Goal: Obtain resource: Download file/media

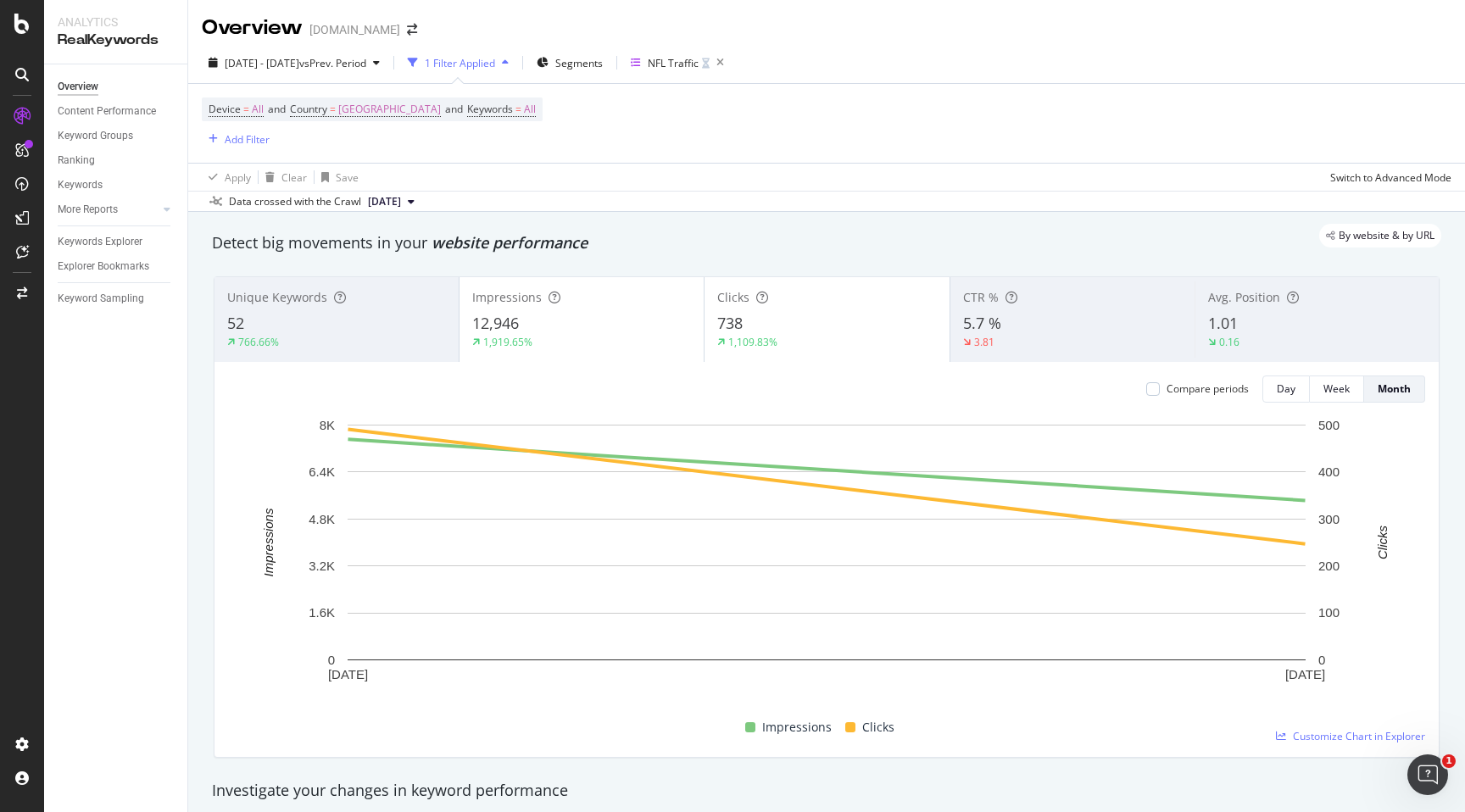
scroll to position [615, 0]
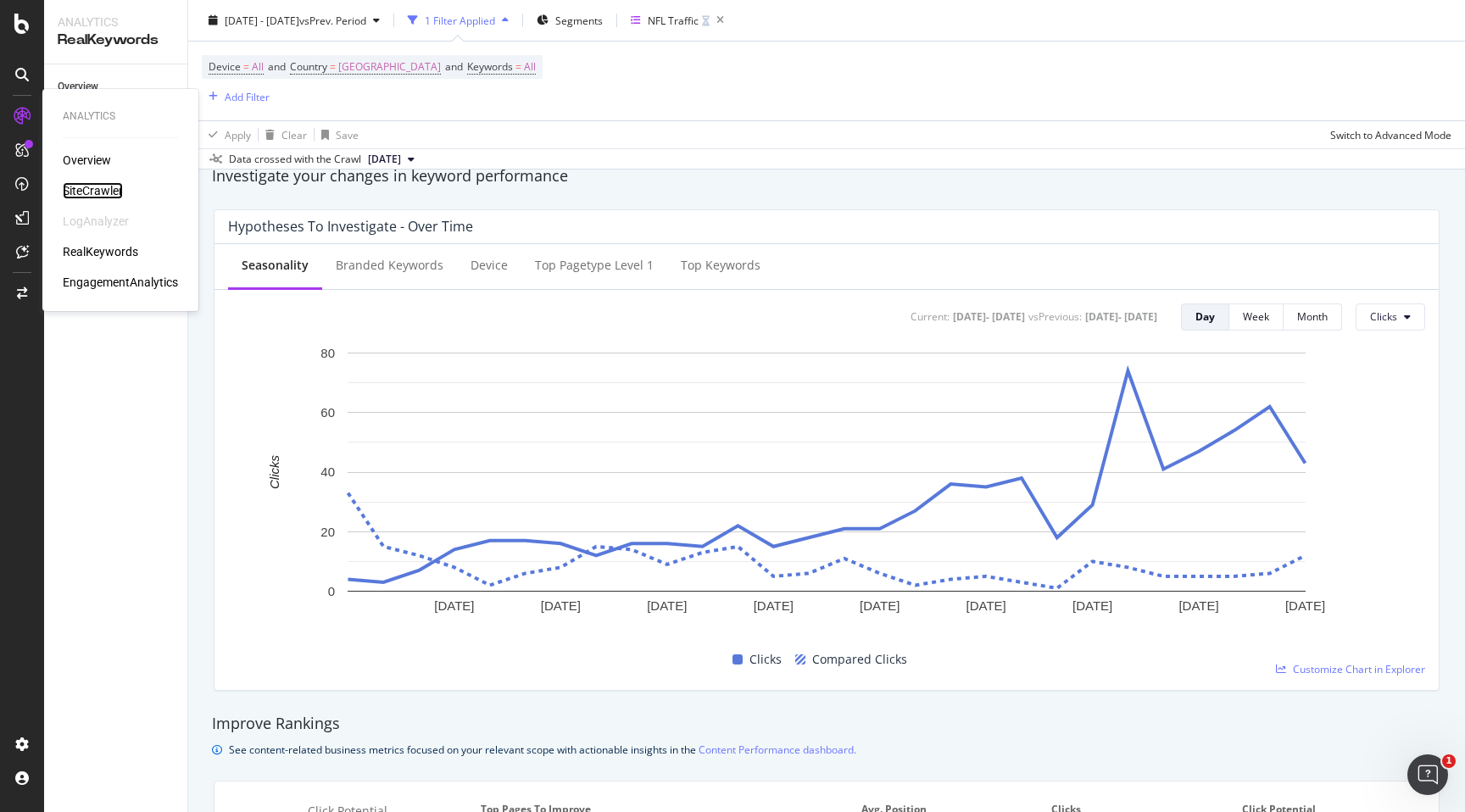
click at [77, 186] on div "SiteCrawler" at bounding box center [93, 190] width 60 height 17
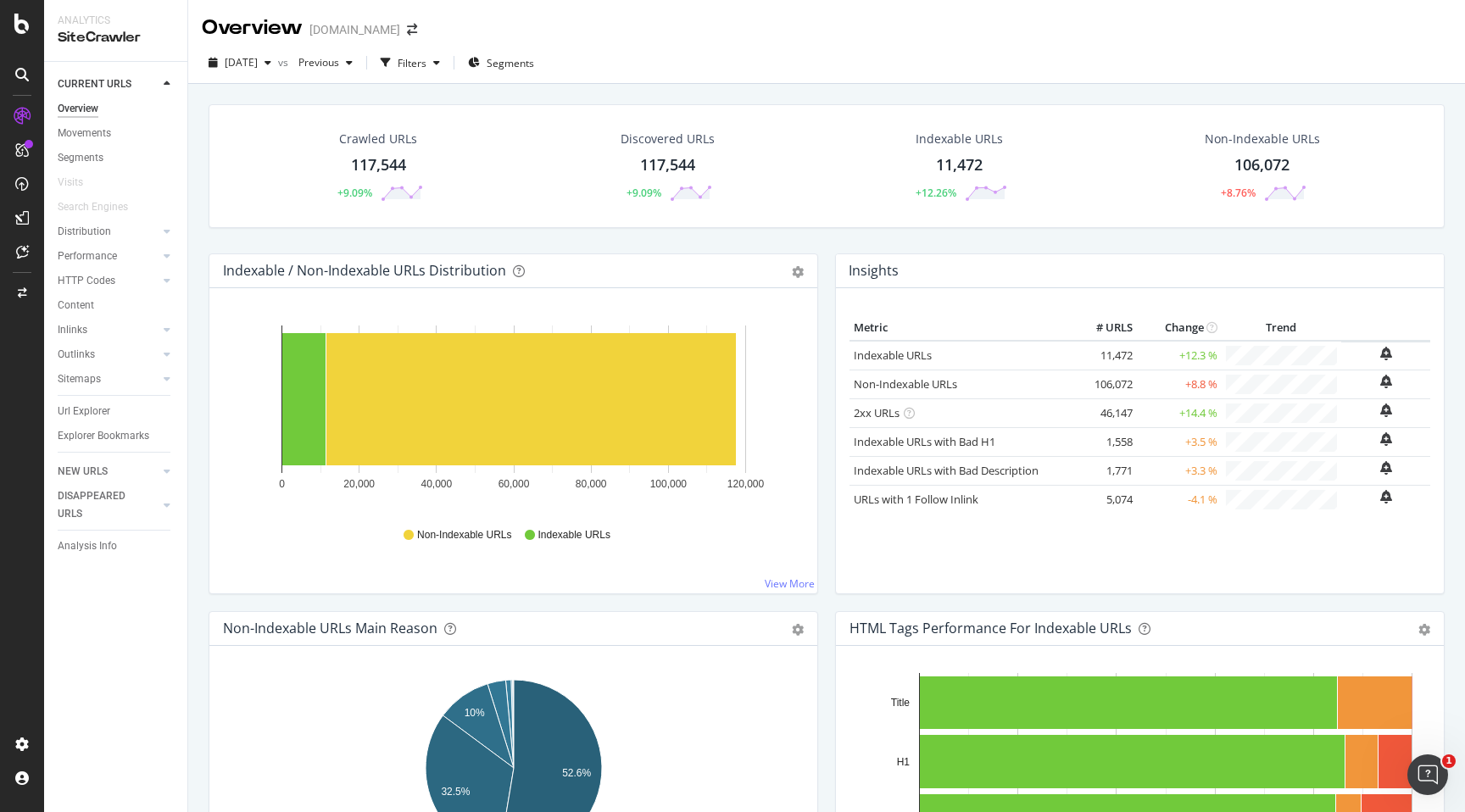
click at [380, 156] on div "117,544" at bounding box center [379, 165] width 55 height 22
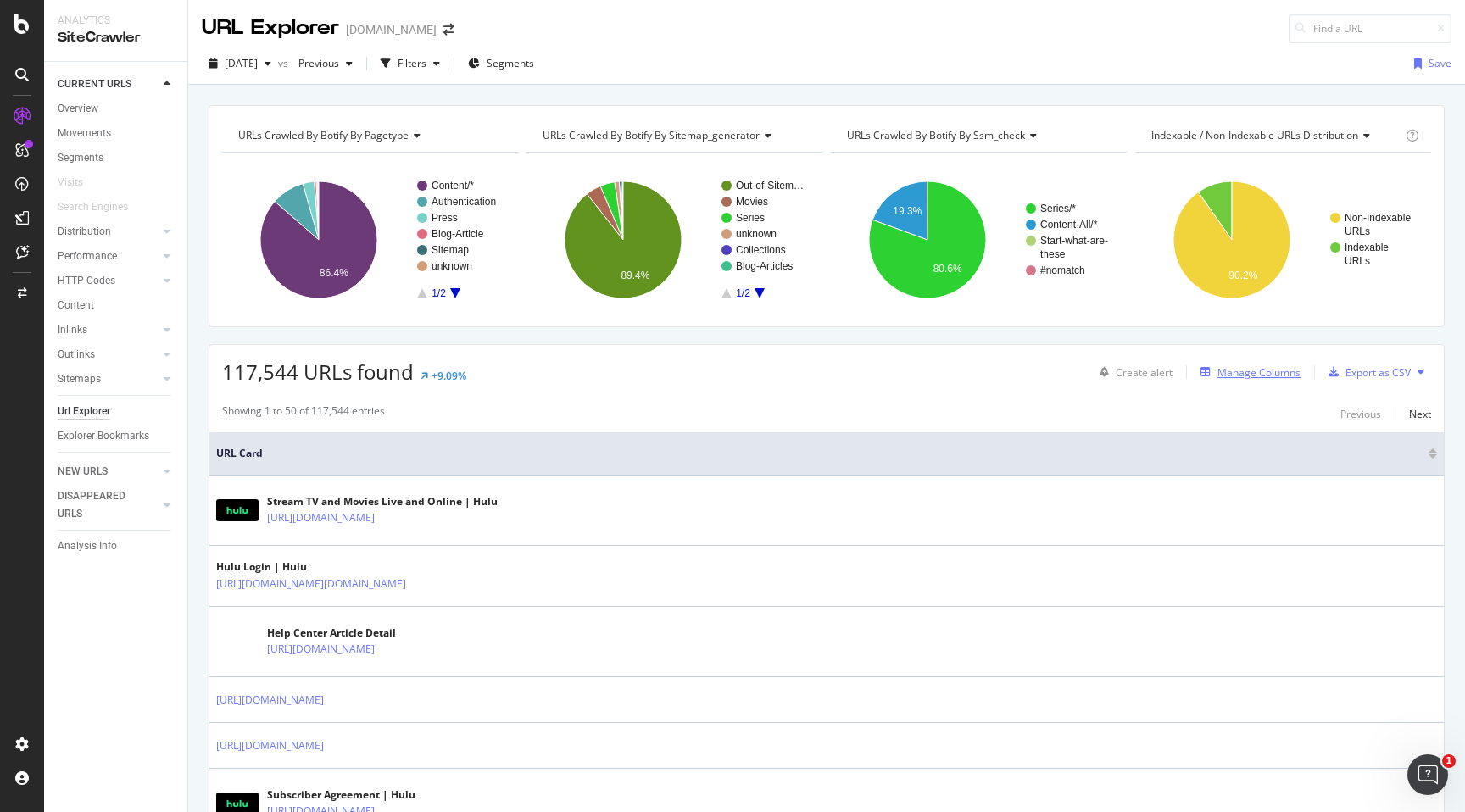
click at [1224, 371] on div "Manage Columns" at bounding box center [1260, 372] width 83 height 15
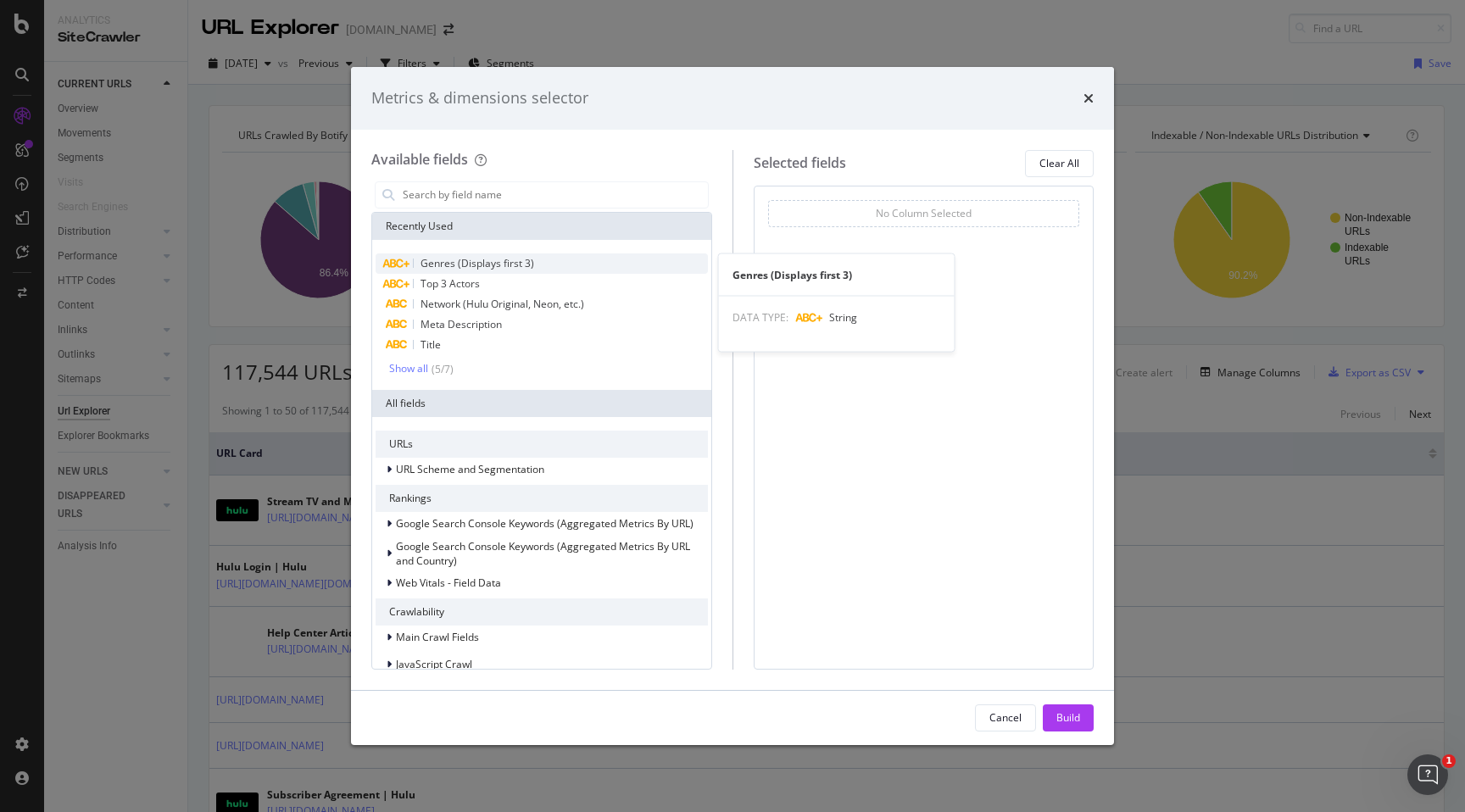
click at [592, 266] on div "Genres (Displays first 3)" at bounding box center [542, 263] width 333 height 21
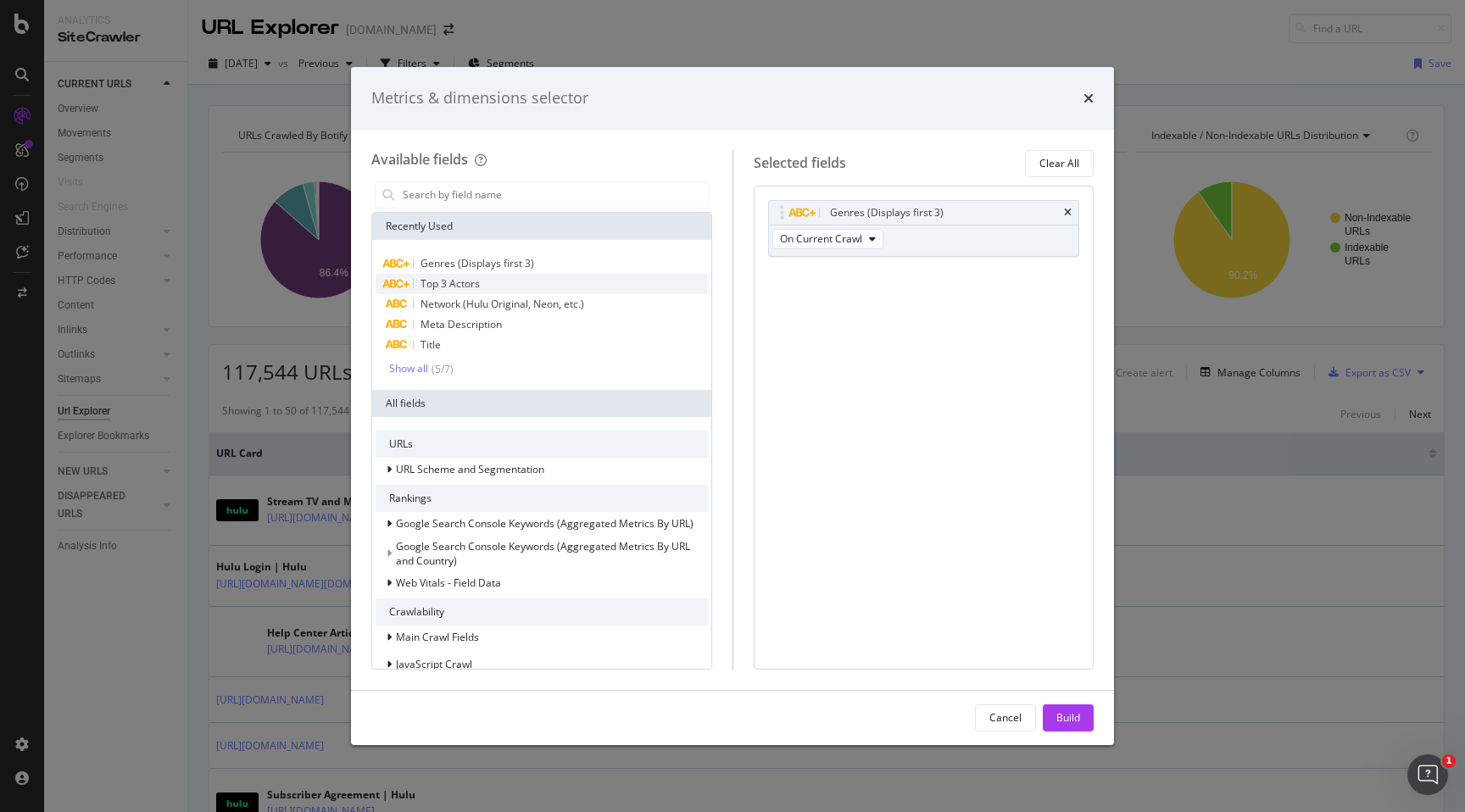
click at [586, 285] on div "Top 3 Actors" at bounding box center [542, 283] width 333 height 21
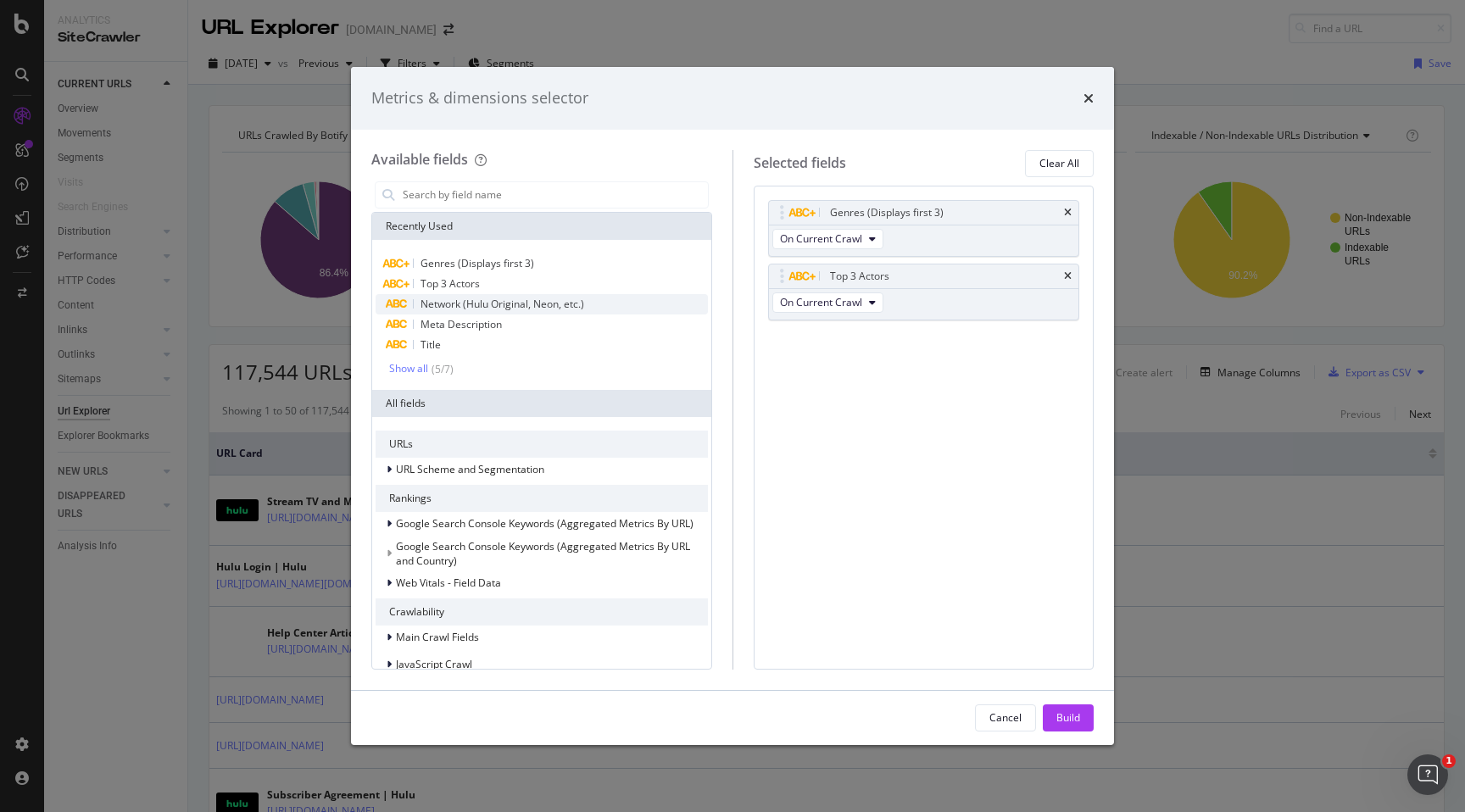
click at [584, 300] on span "Network (Hulu Original, Neon, etc.)" at bounding box center [502, 304] width 164 height 15
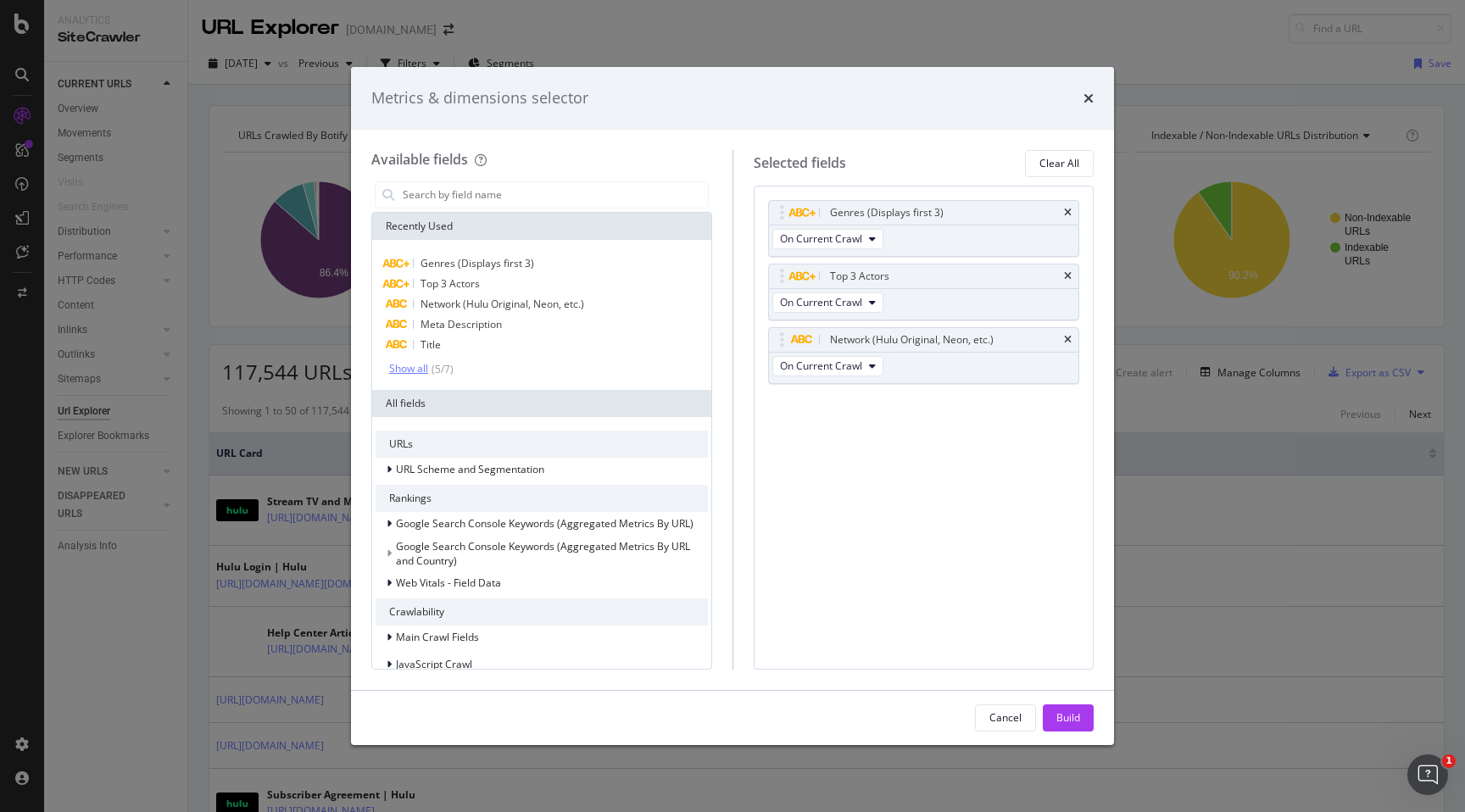
click at [432, 370] on div "( 5 / 7 )" at bounding box center [441, 369] width 26 height 15
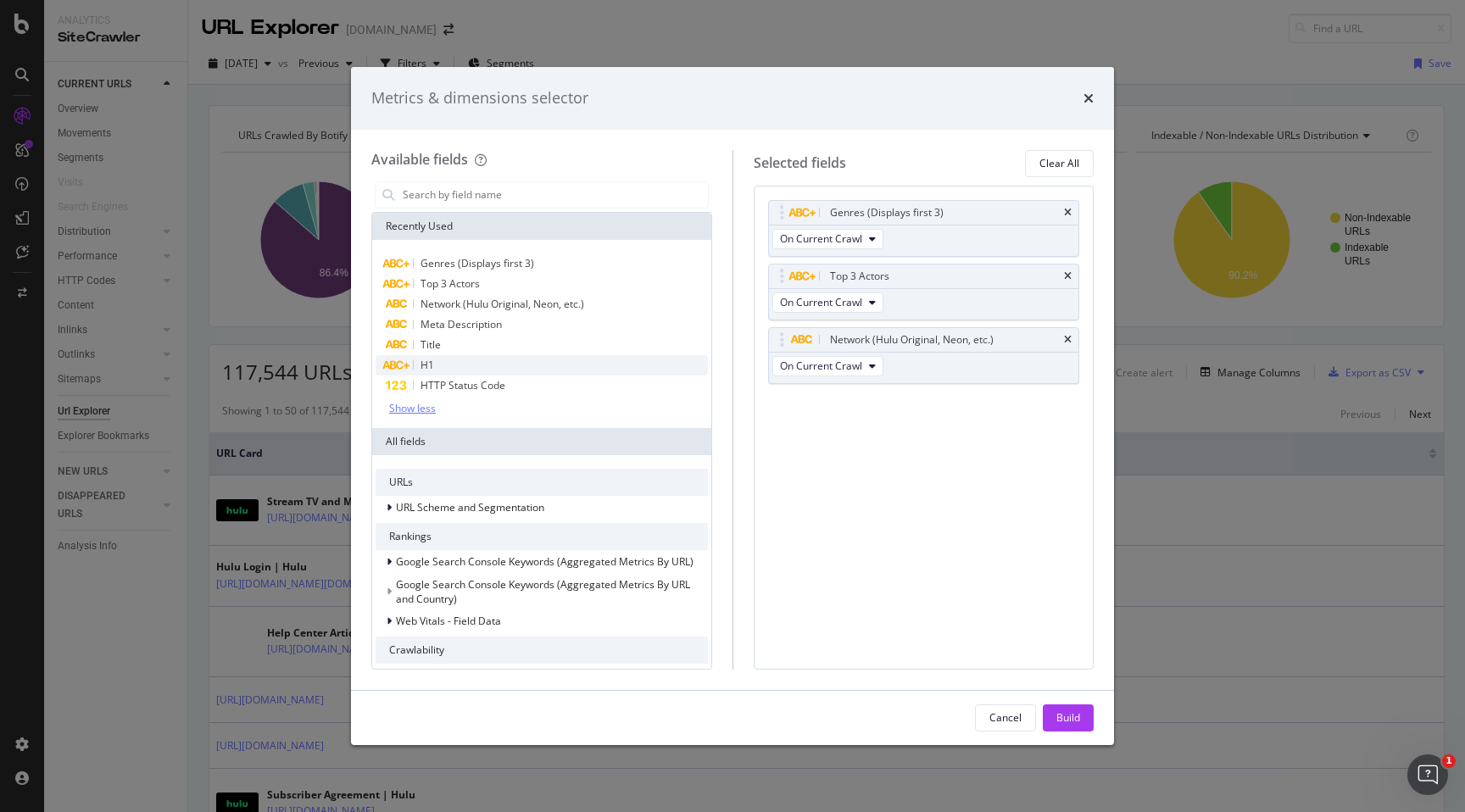
click at [450, 361] on div "H1" at bounding box center [542, 365] width 333 height 21
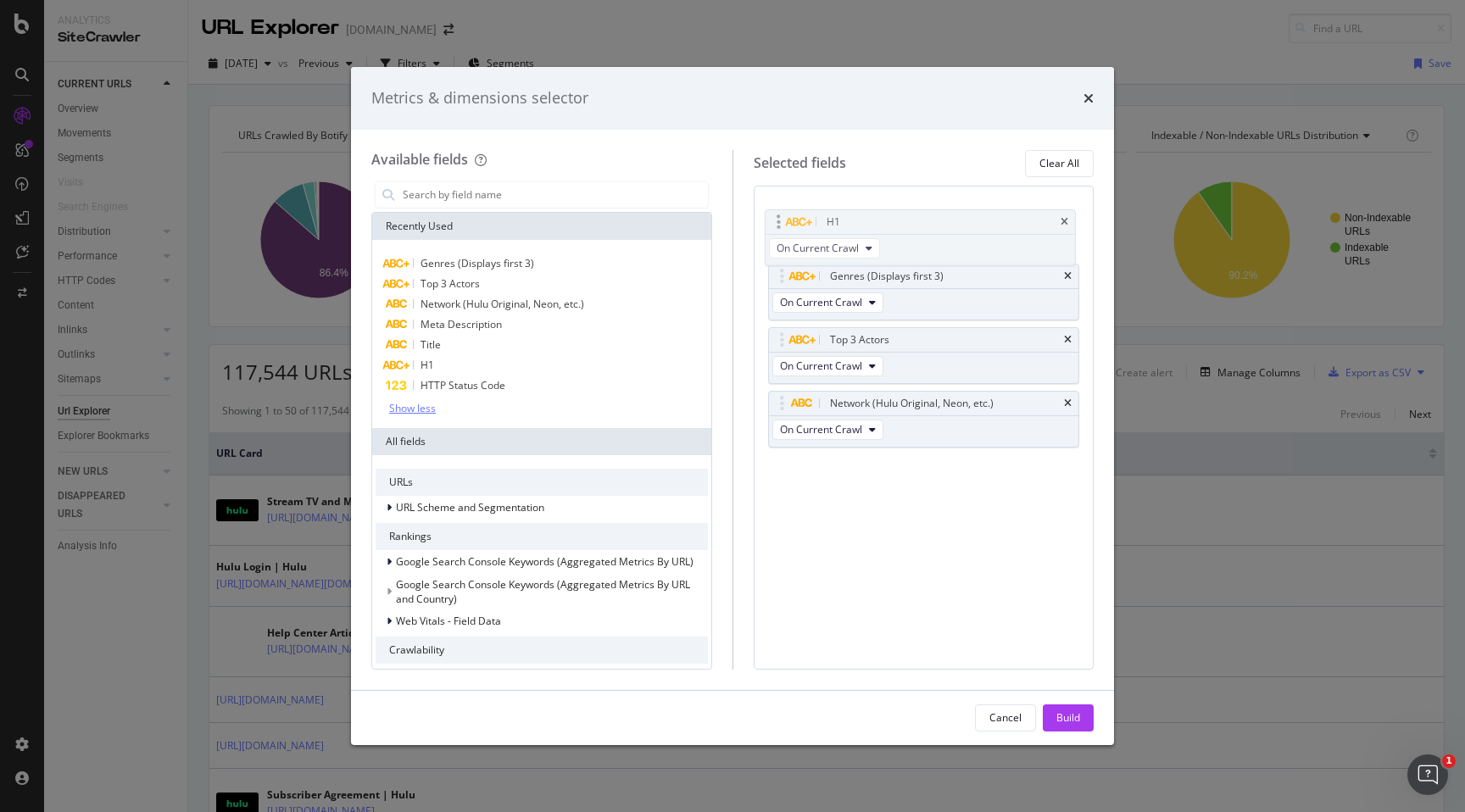
drag, startPoint x: 909, startPoint y: 401, endPoint x: 902, endPoint y: 215, distance: 186.1
click at [904, 215] on body "Analytics SiteCrawler CURRENT URLS Overview Movements Segments Visits Search En…" at bounding box center [732, 406] width 1465 height 812
click at [440, 346] on span "Title" at bounding box center [430, 344] width 21 height 15
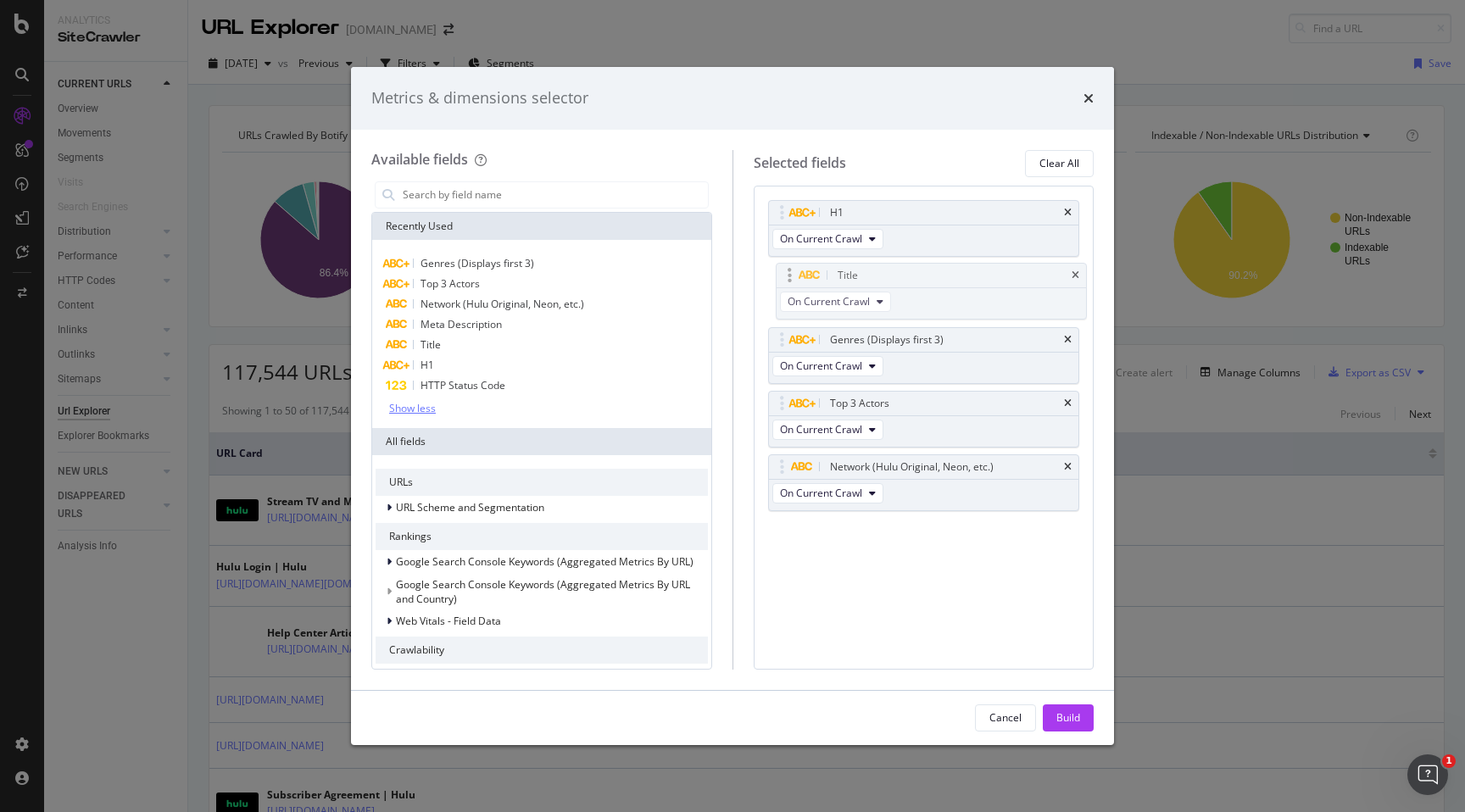
drag, startPoint x: 845, startPoint y: 469, endPoint x: 852, endPoint y: 277, distance: 192.1
click at [852, 277] on body "Analytics SiteCrawler CURRENT URLS Overview Movements Segments Visits Search En…" at bounding box center [732, 406] width 1465 height 812
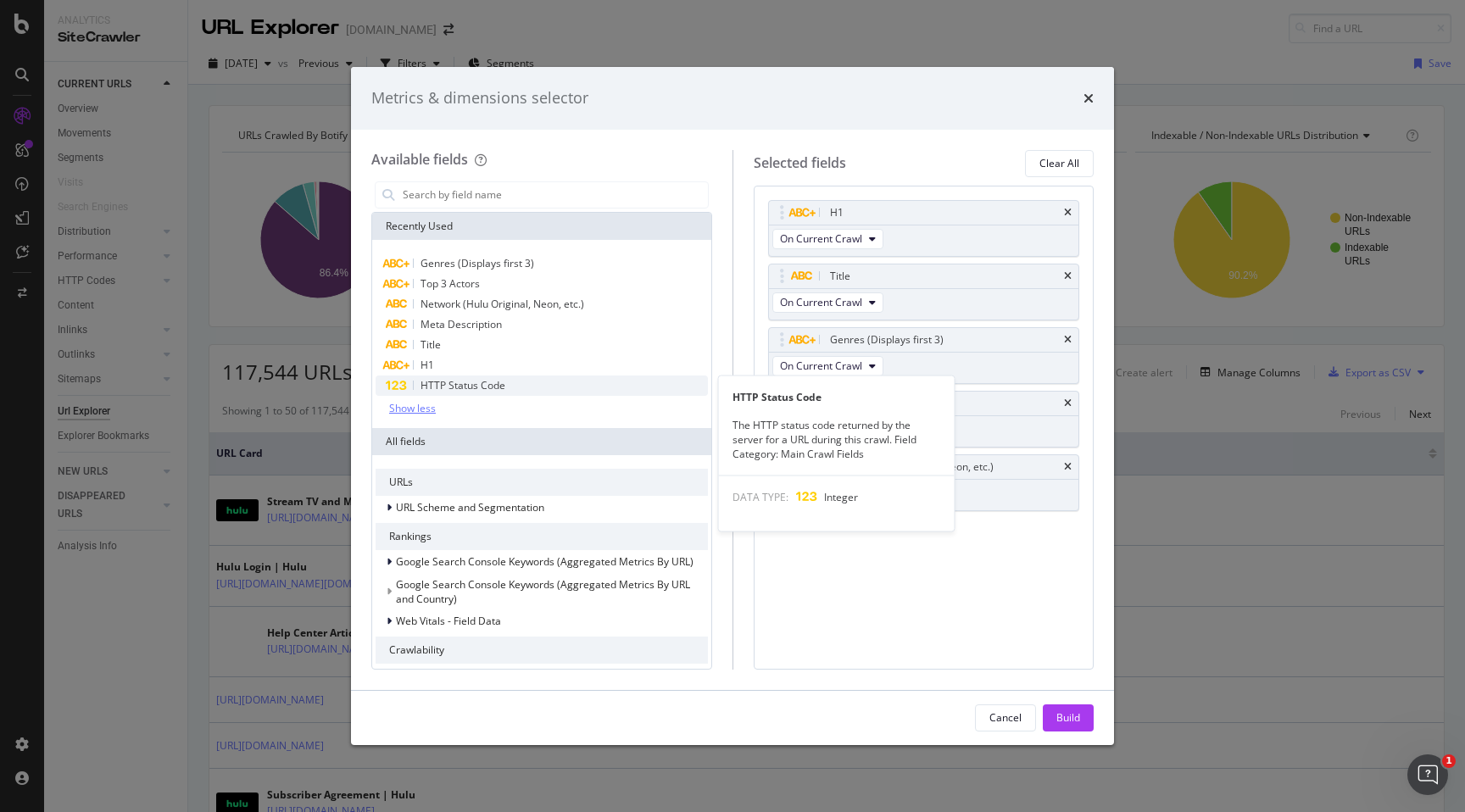
click at [551, 385] on div "HTTP Status Code" at bounding box center [542, 386] width 333 height 21
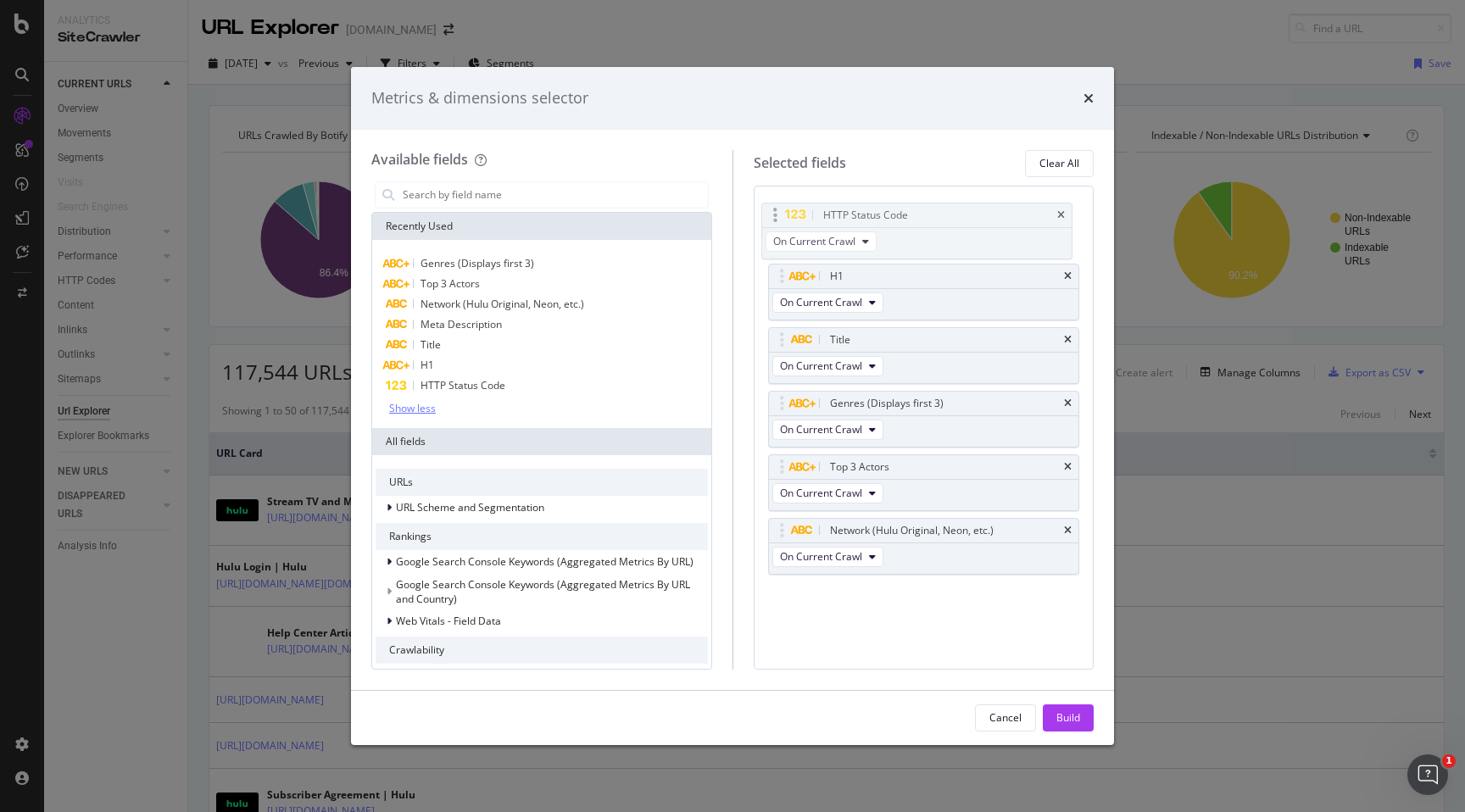
drag, startPoint x: 887, startPoint y: 527, endPoint x: 881, endPoint y: 212, distance: 315.1
click at [881, 212] on body "Analytics SiteCrawler CURRENT URLS Overview Movements Segments Visits Search En…" at bounding box center [732, 406] width 1465 height 812
click at [1078, 707] on div "Build" at bounding box center [1068, 718] width 24 height 26
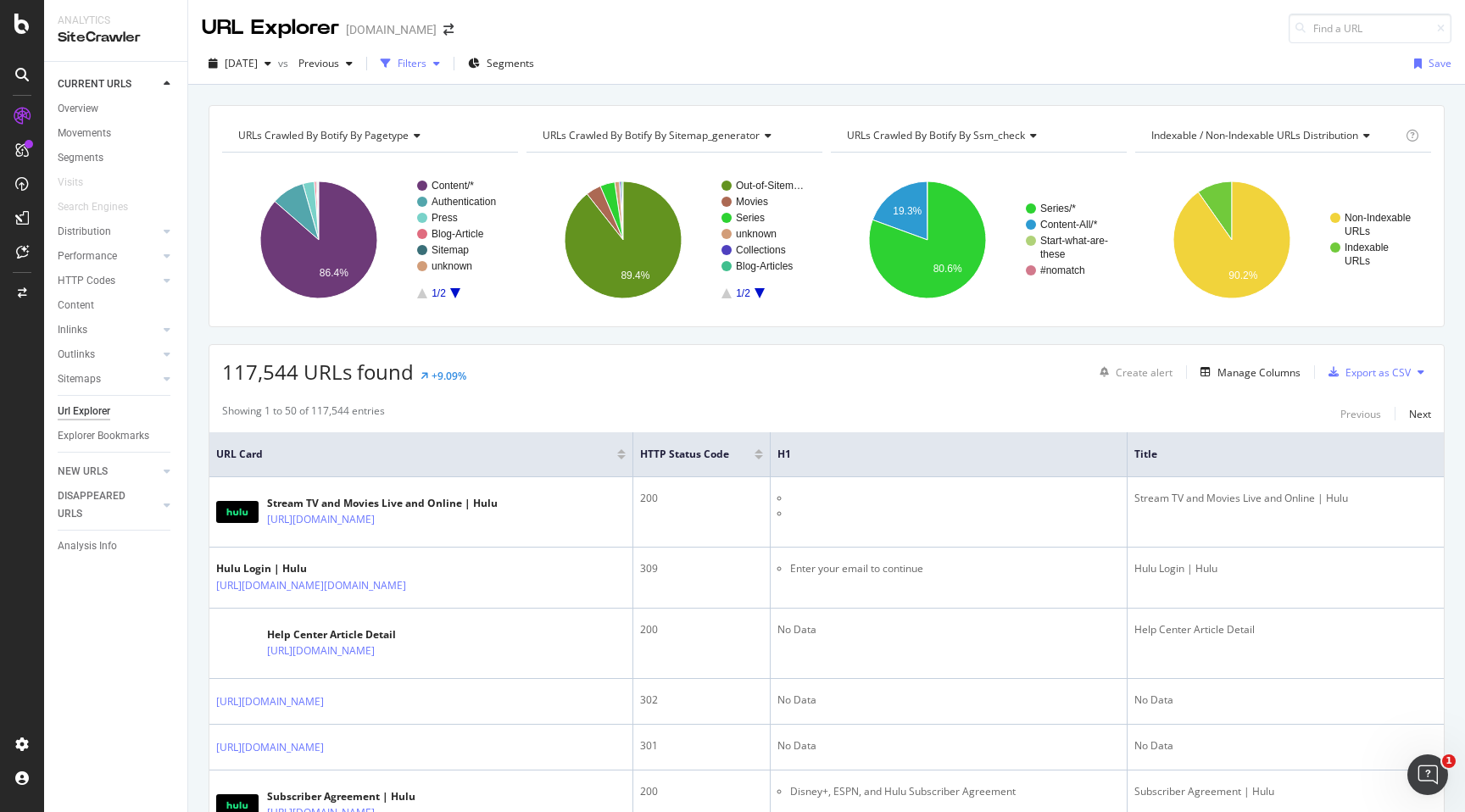
click at [426, 68] on div "Filters" at bounding box center [412, 63] width 29 height 15
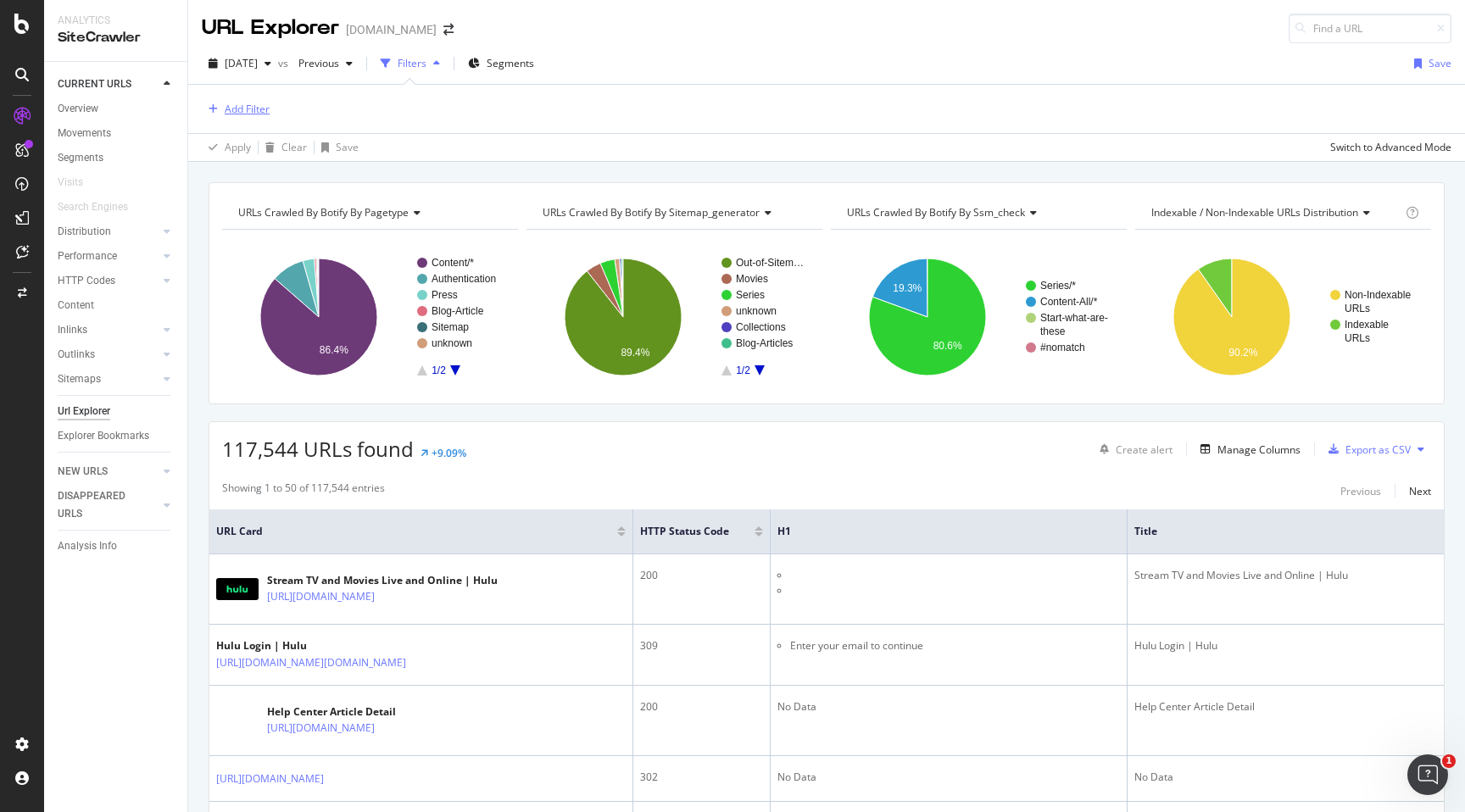
click at [241, 108] on div "Add Filter" at bounding box center [248, 109] width 45 height 15
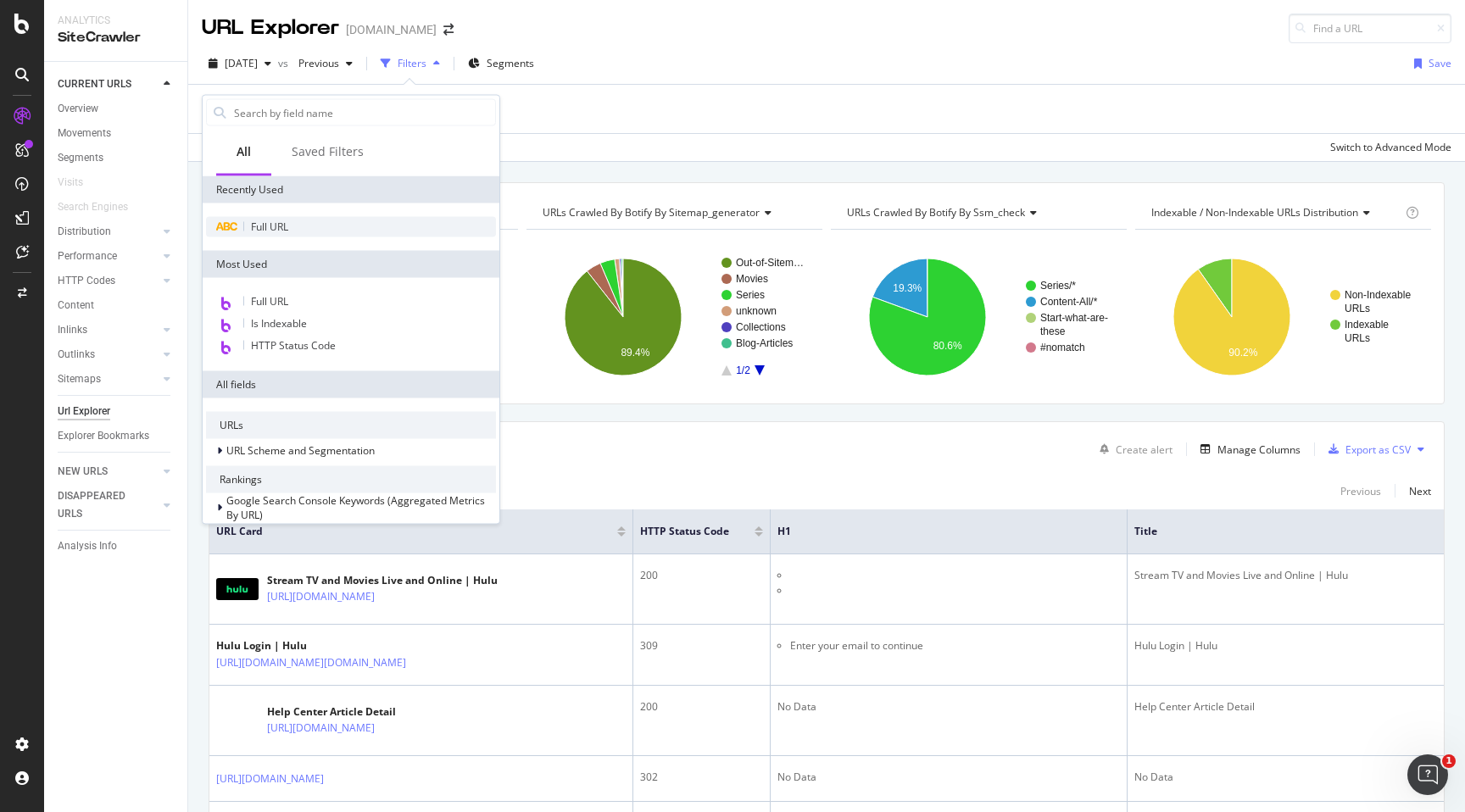
click at [297, 226] on div "Full URL" at bounding box center [351, 227] width 290 height 21
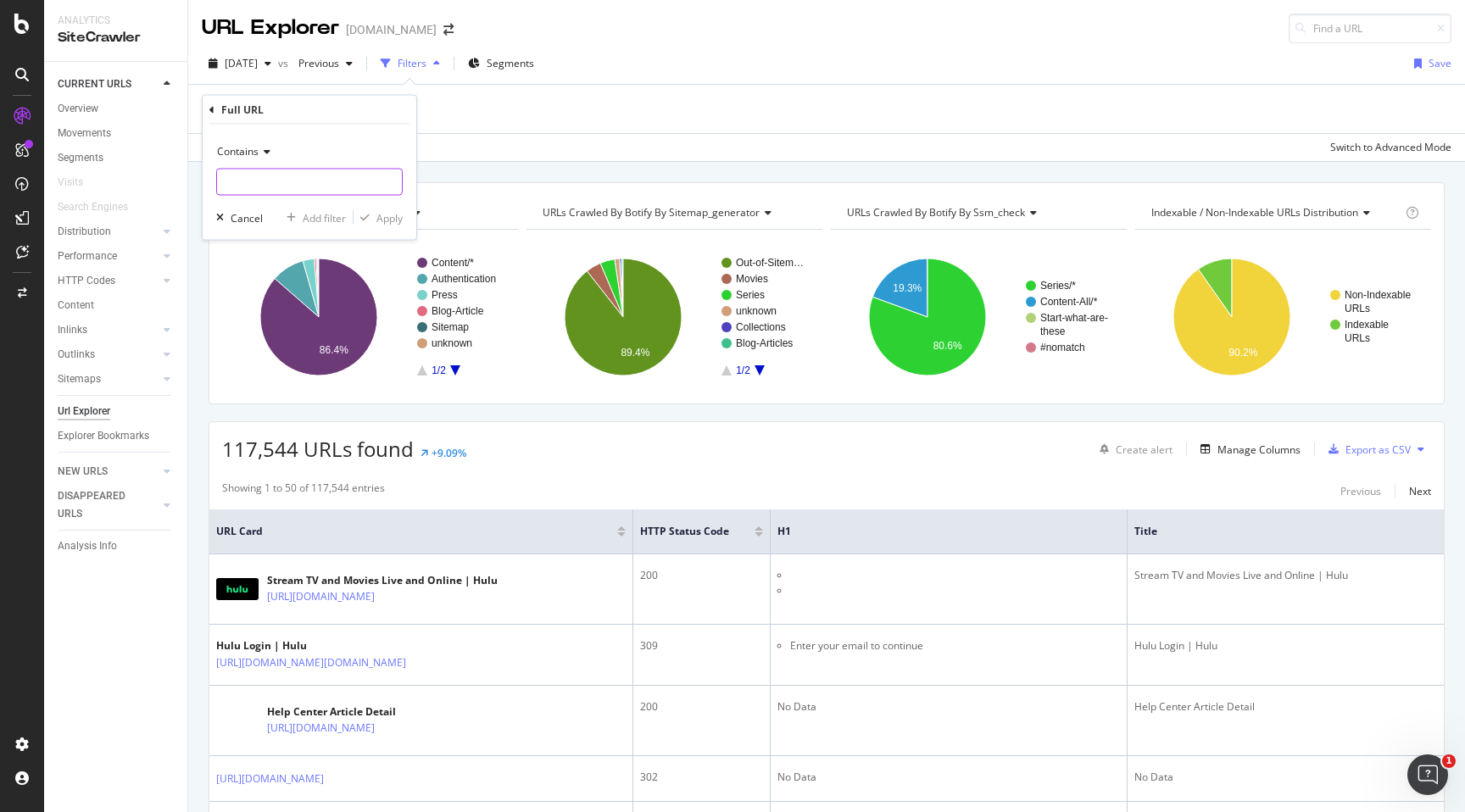
click at [310, 172] on input "text" at bounding box center [309, 182] width 185 height 27
type input "/movies/"
click at [387, 221] on div "Apply" at bounding box center [389, 217] width 27 height 15
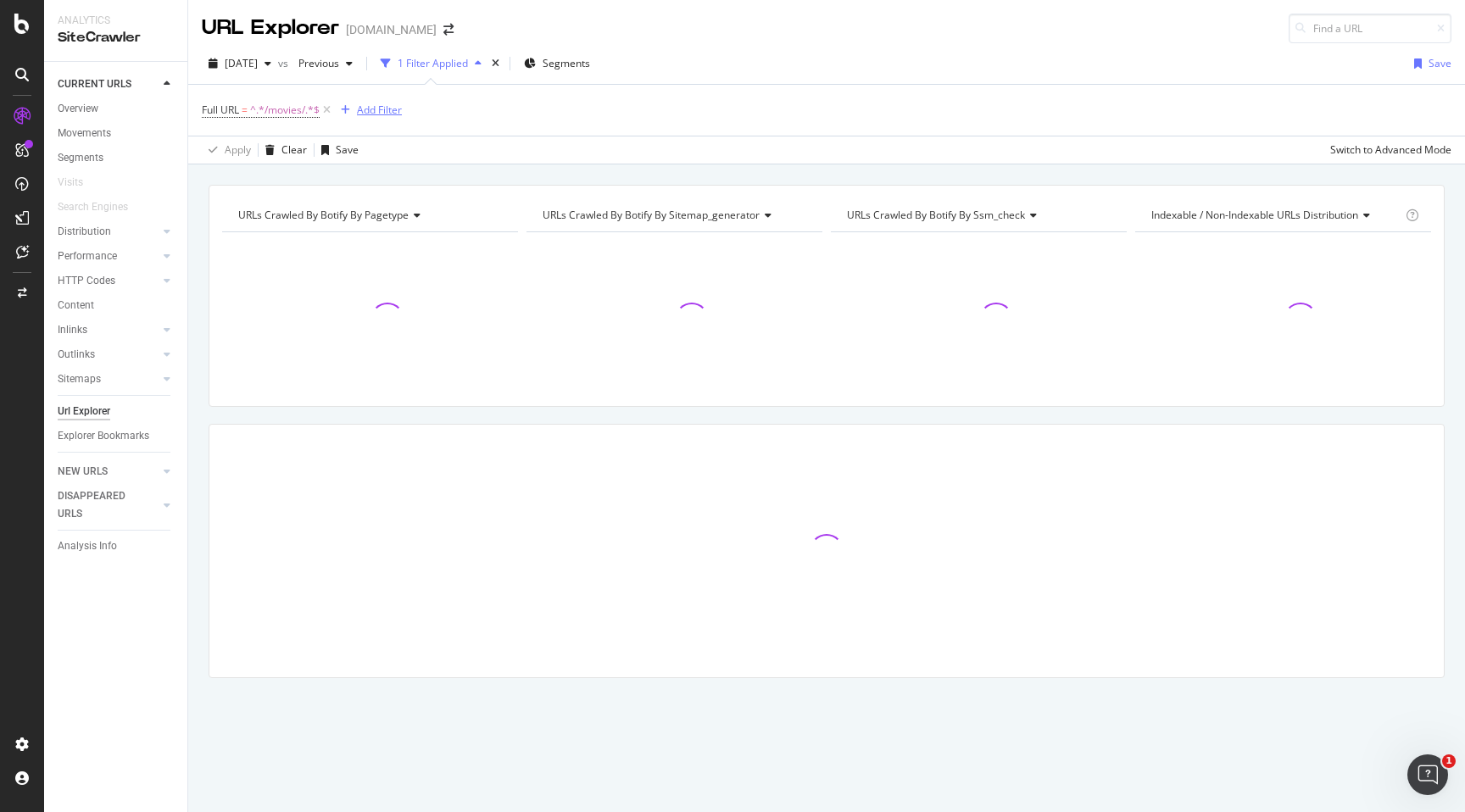
click at [376, 107] on div "Add Filter" at bounding box center [380, 110] width 45 height 15
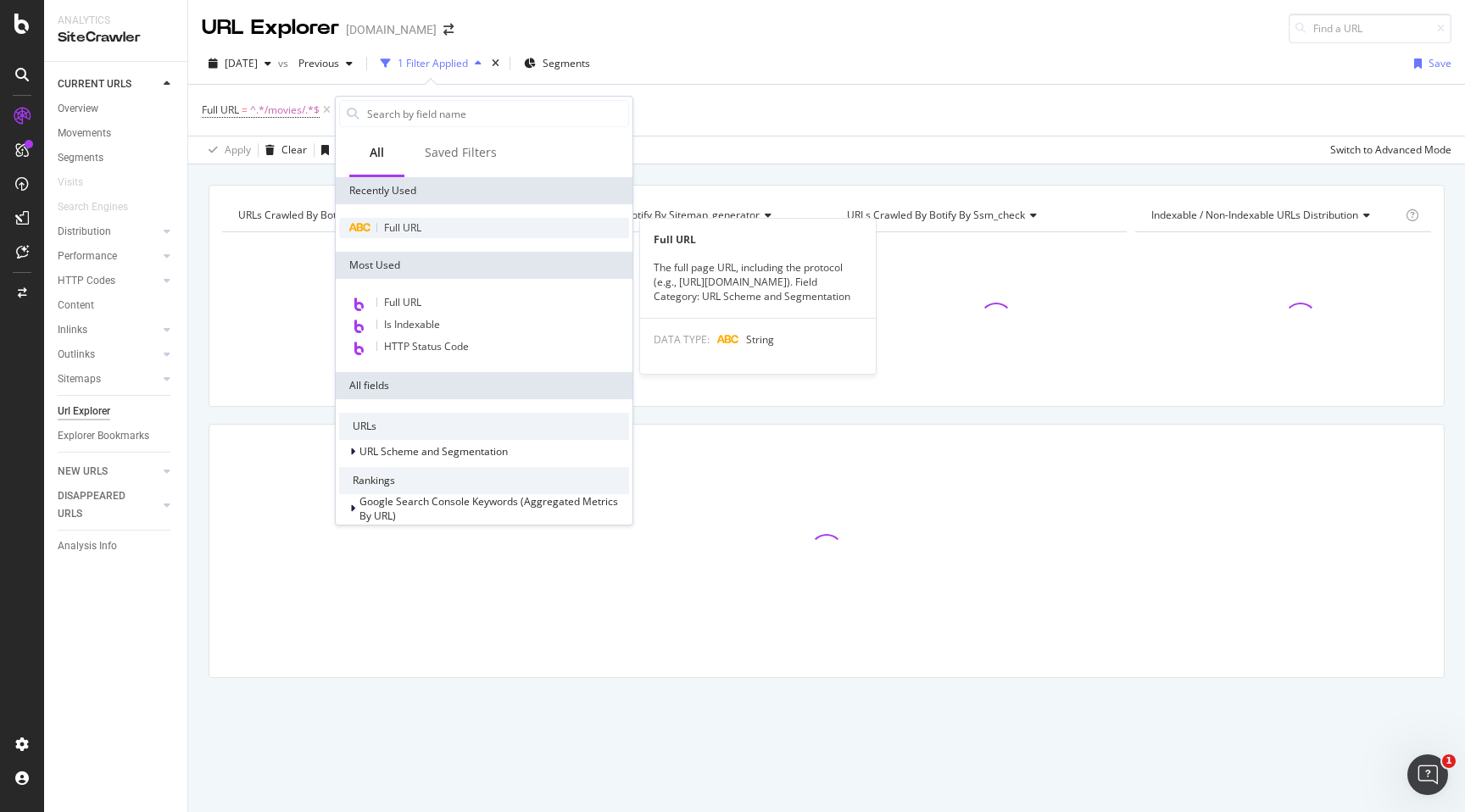
click at [388, 226] on span "Full URL" at bounding box center [403, 227] width 38 height 15
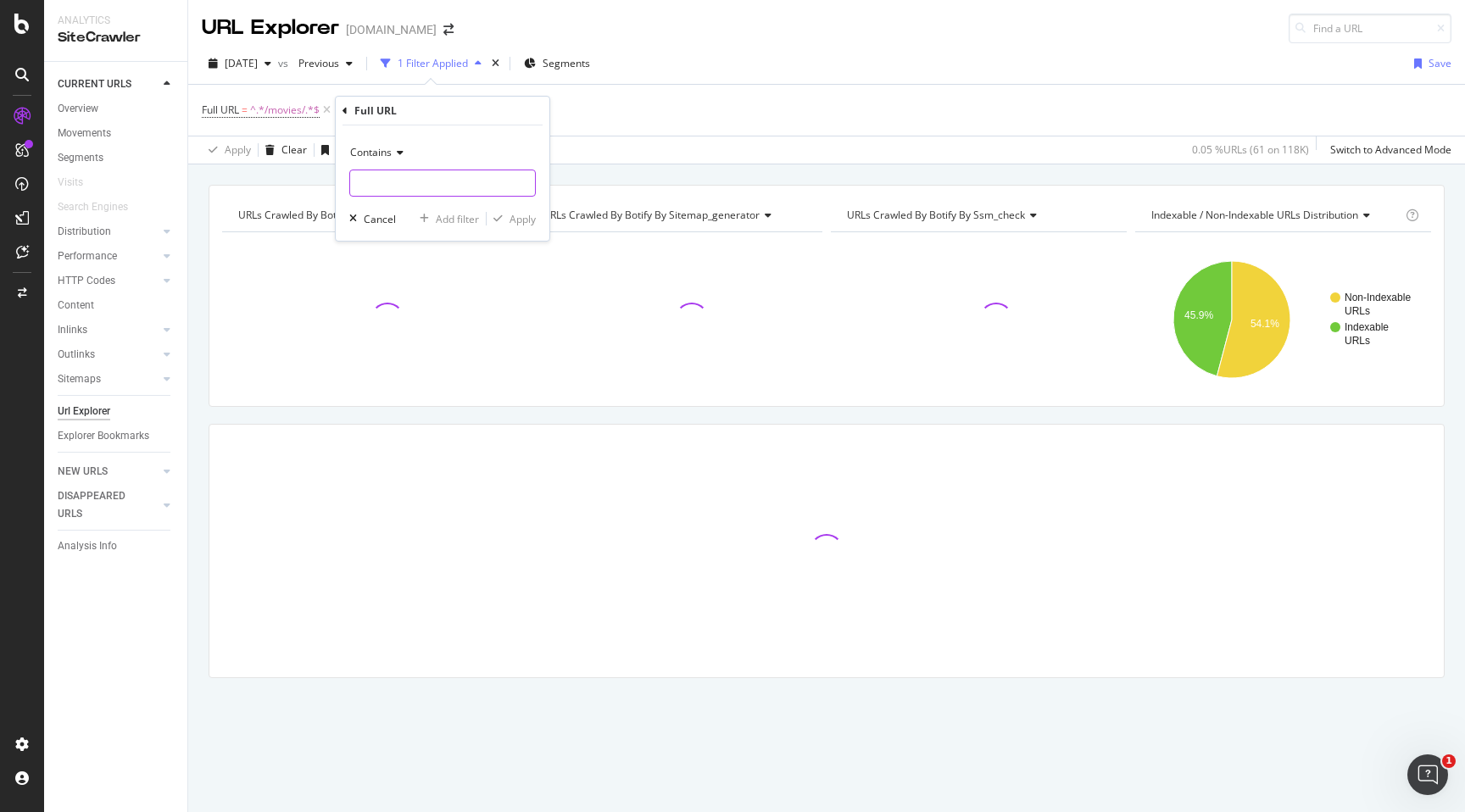
click at [427, 182] on input "text" at bounding box center [442, 183] width 185 height 27
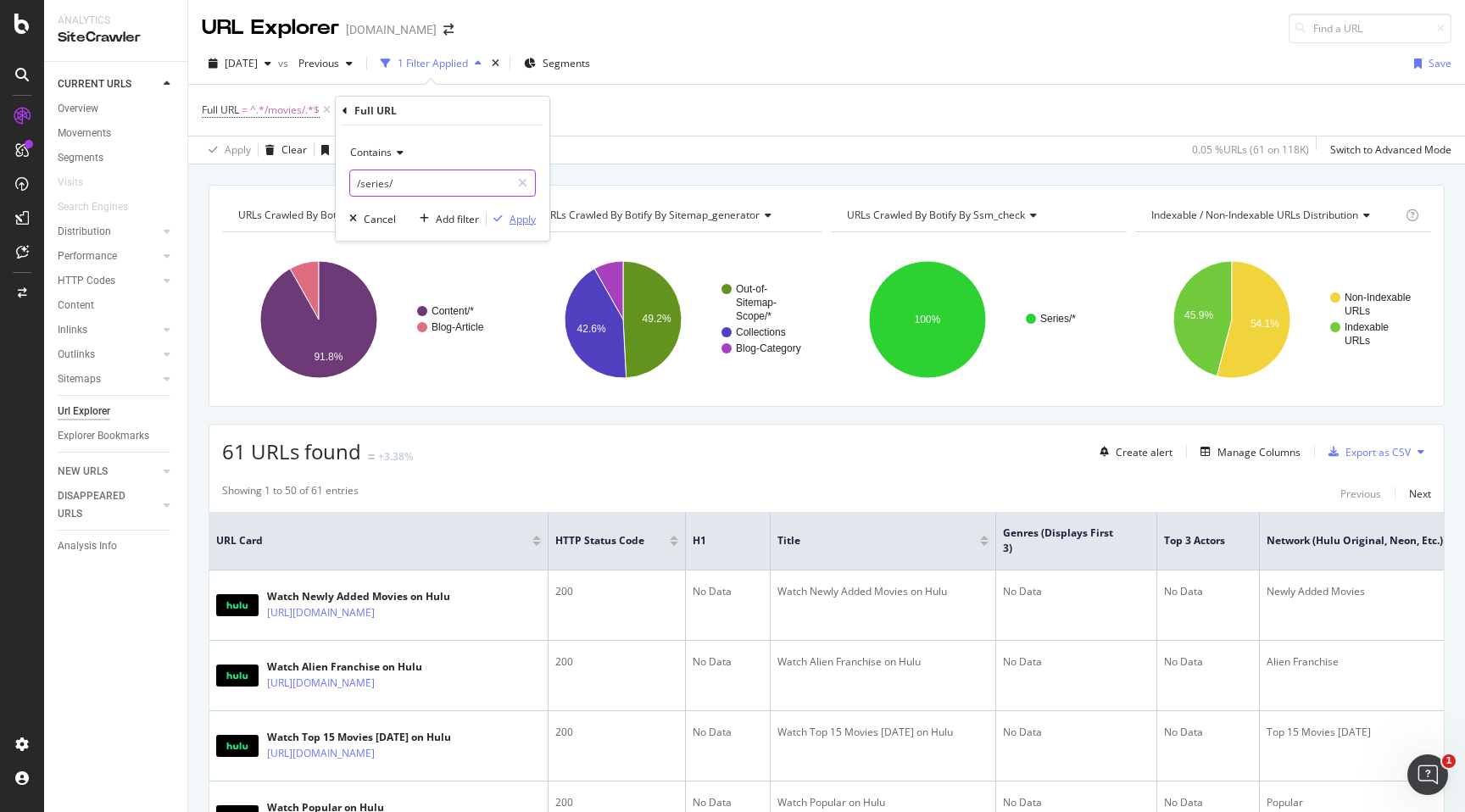
type input "/series/"
click at [522, 213] on div "Apply" at bounding box center [522, 219] width 27 height 15
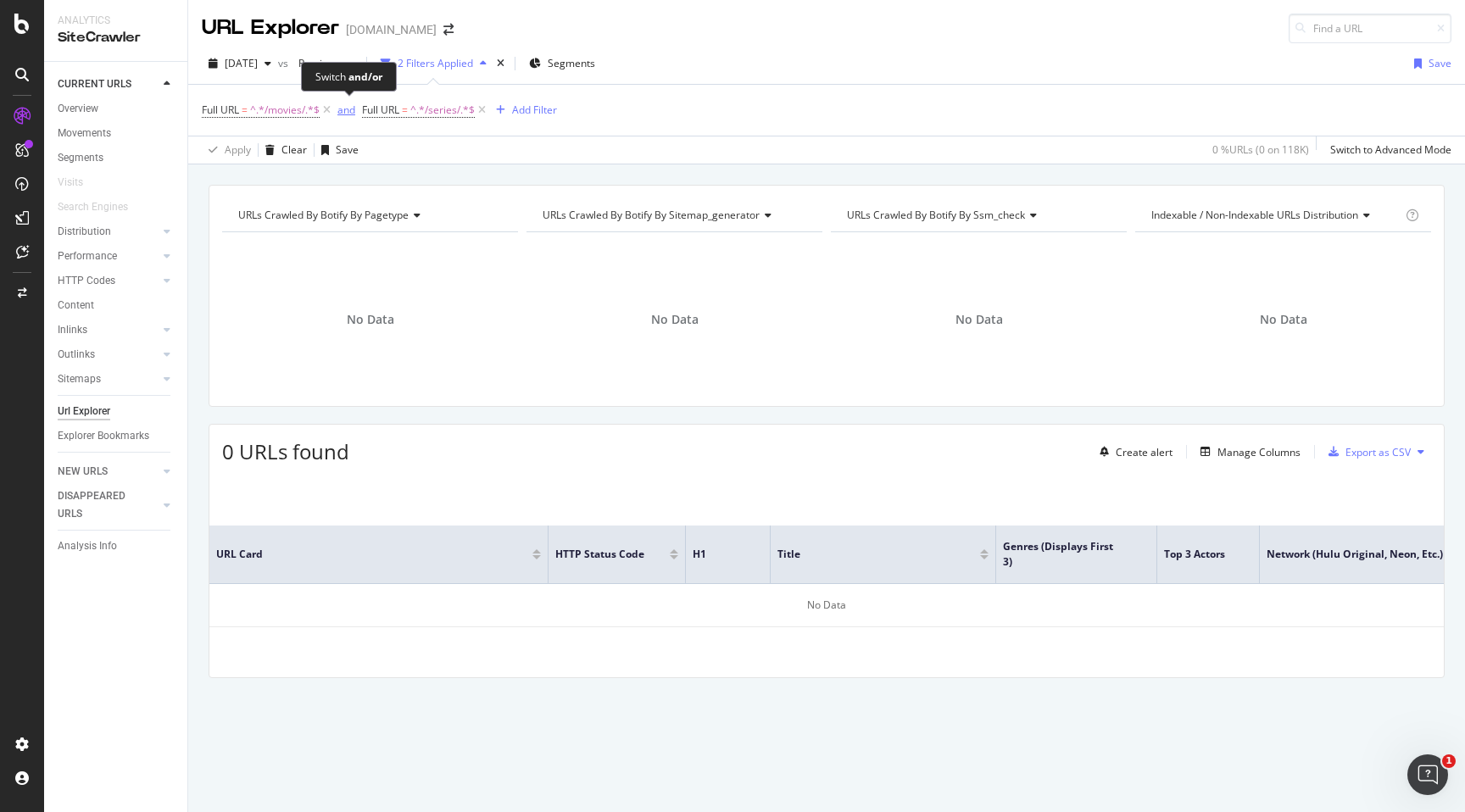
click at [353, 107] on div "and" at bounding box center [347, 110] width 18 height 15
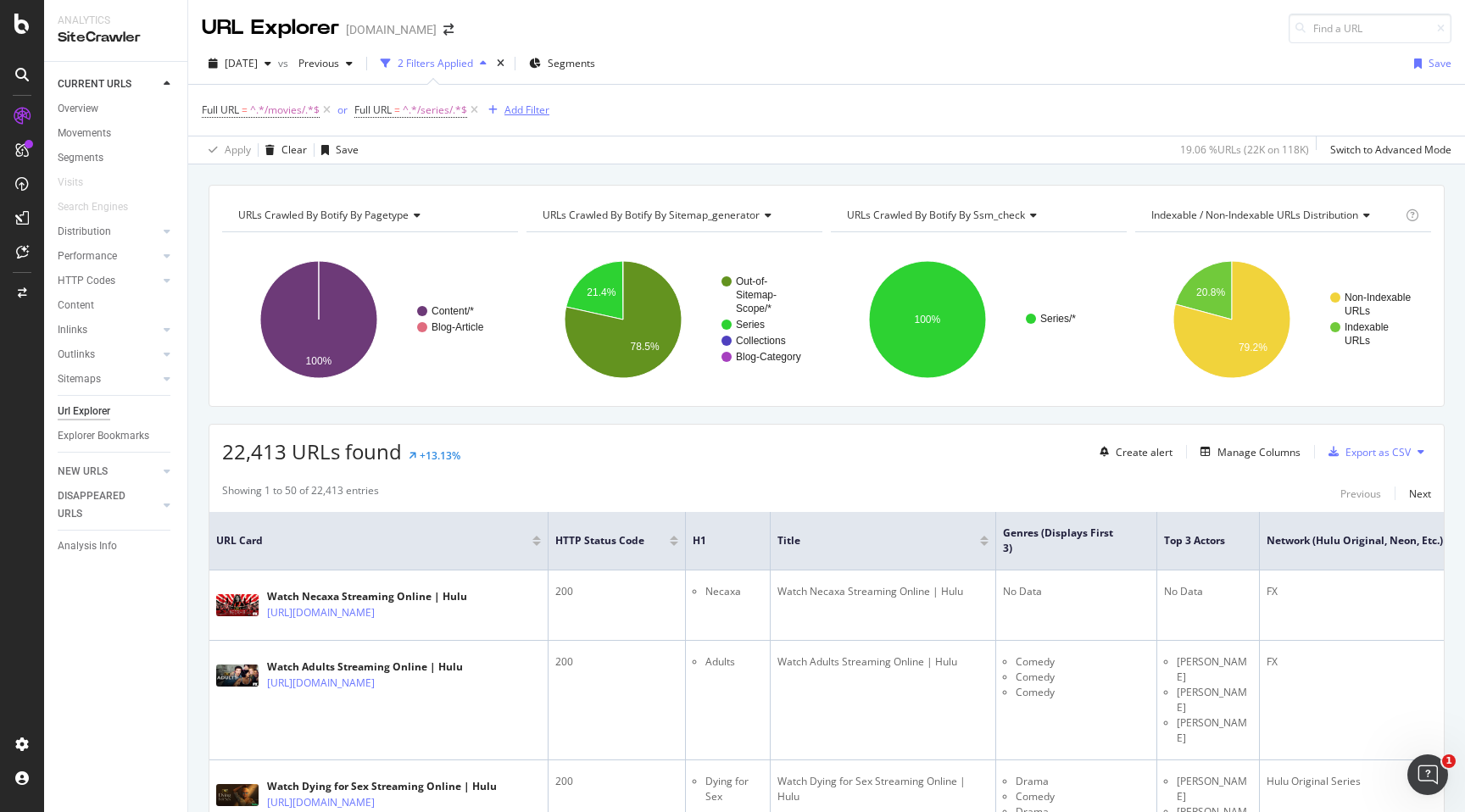
click at [508, 117] on div "Add Filter" at bounding box center [527, 110] width 45 height 15
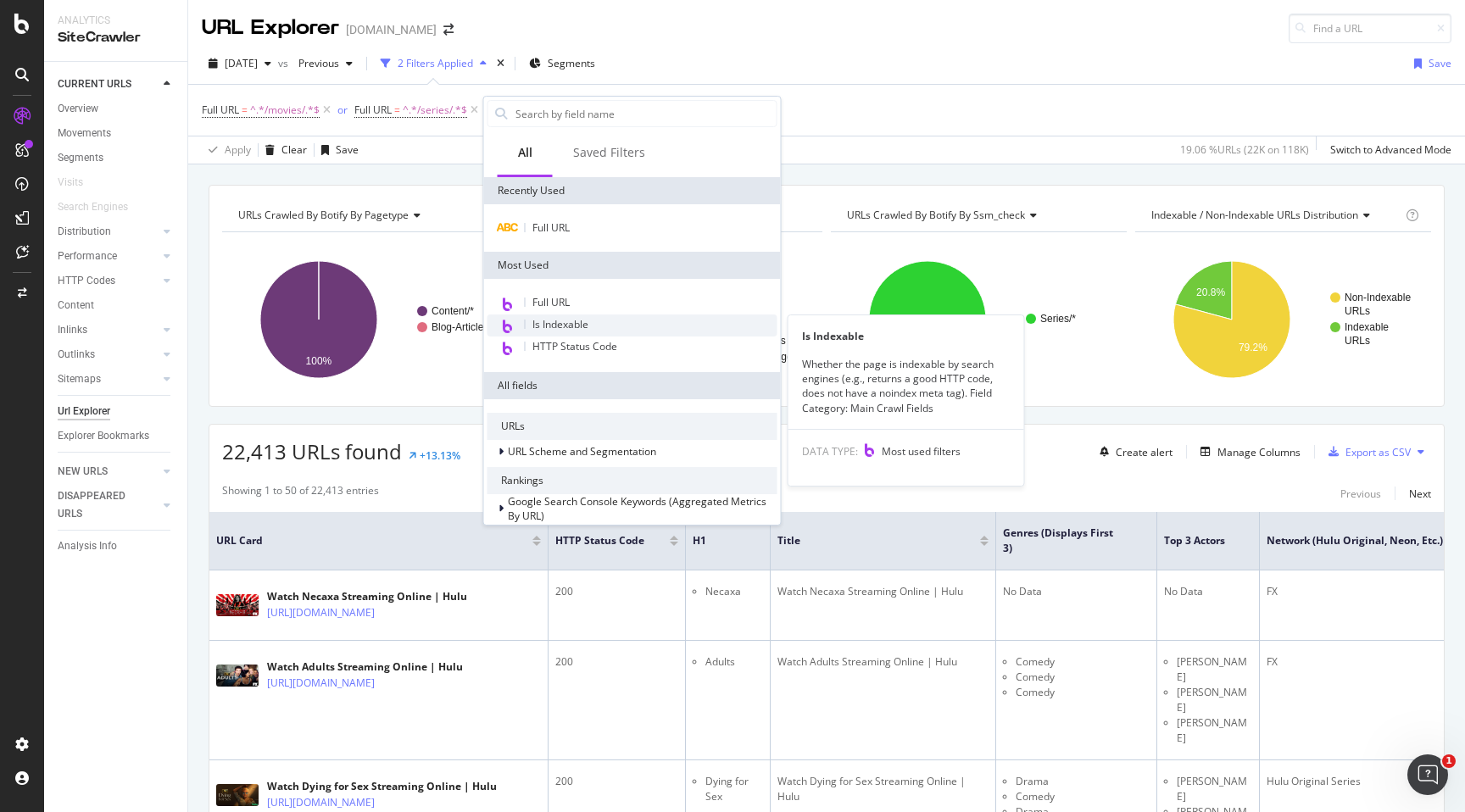
click at [509, 332] on icon at bounding box center [507, 327] width 10 height 14
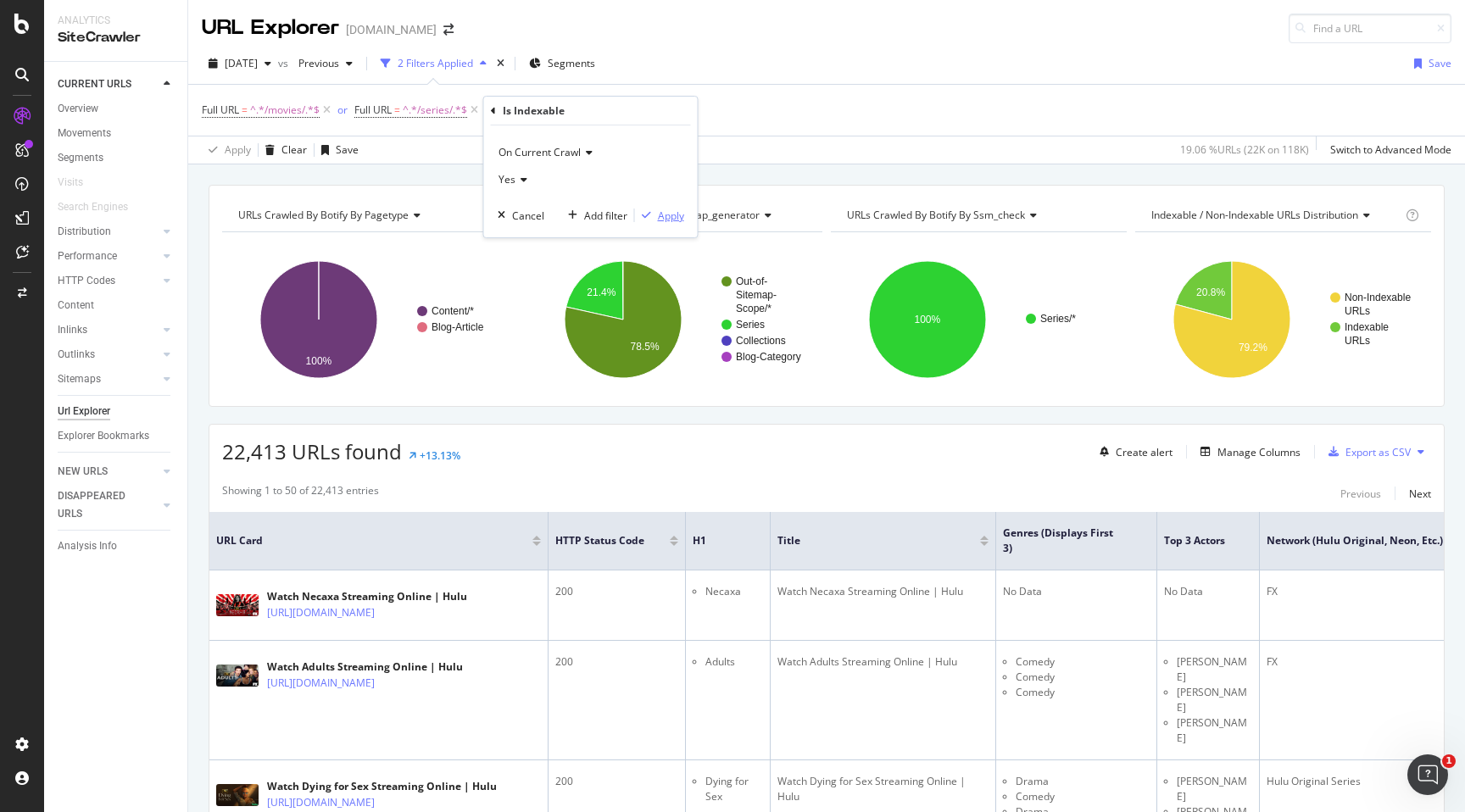
click at [658, 219] on div "Apply" at bounding box center [671, 215] width 27 height 15
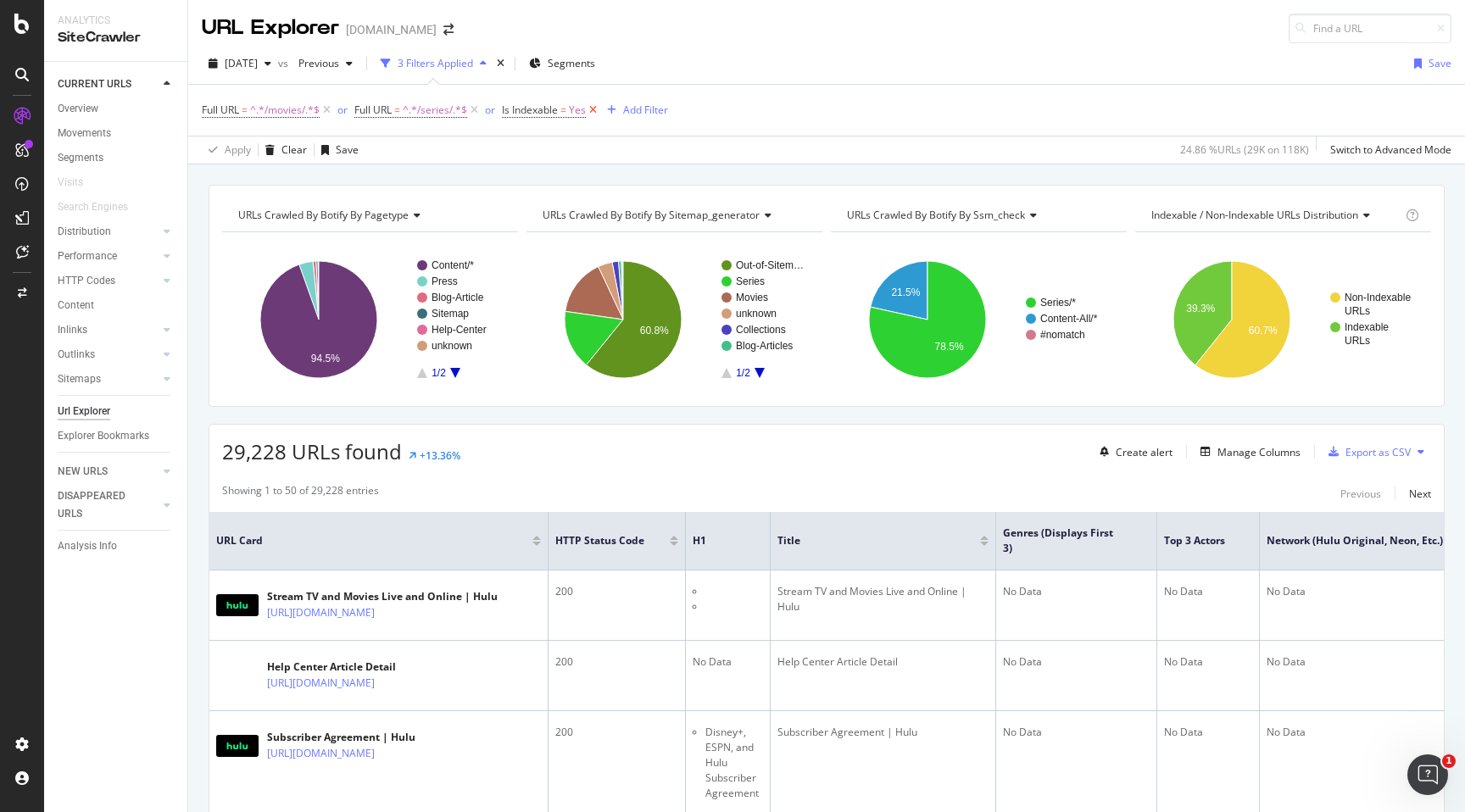
click at [598, 111] on icon at bounding box center [593, 110] width 15 height 17
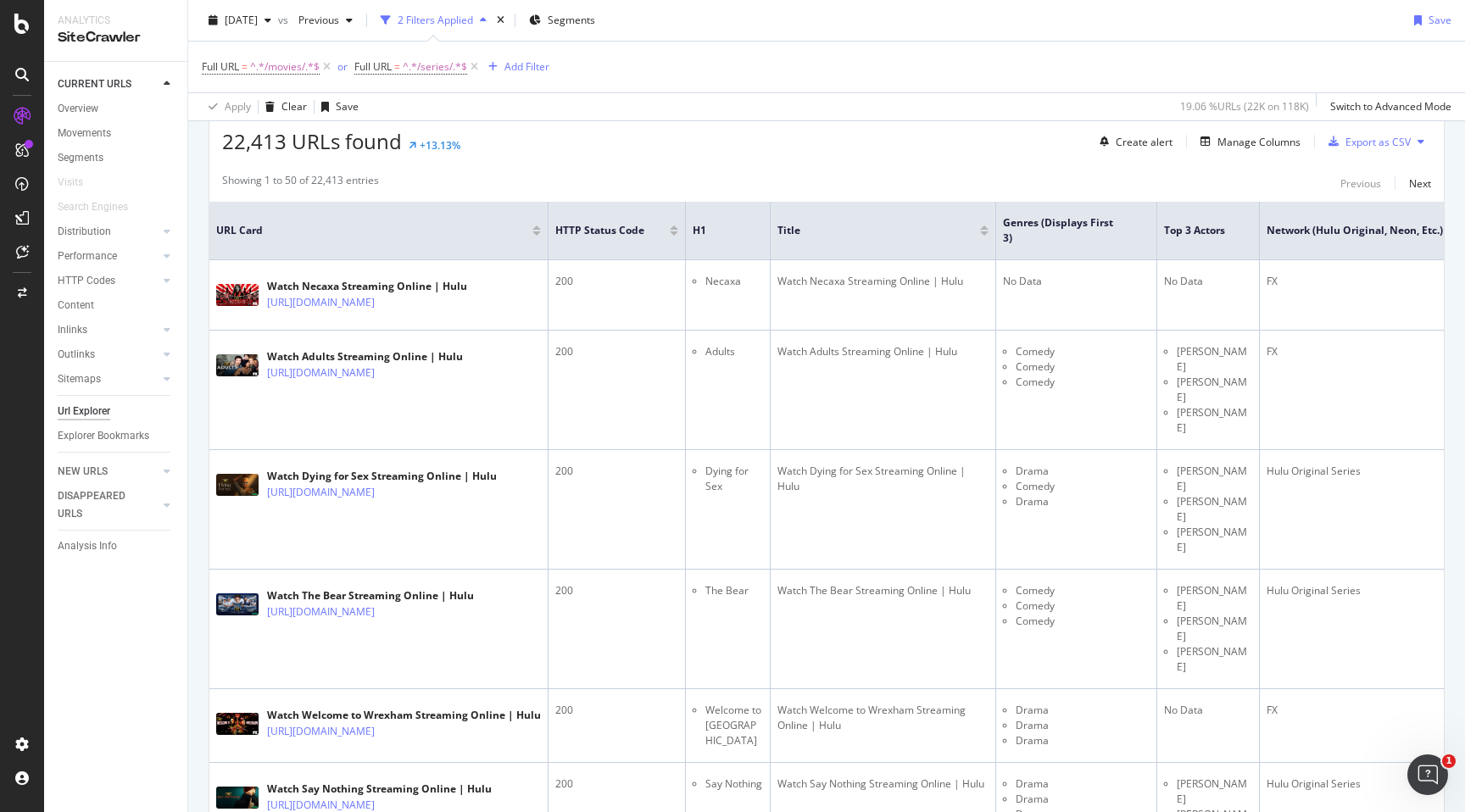
scroll to position [311, 0]
click at [1385, 146] on div "Export as CSV" at bounding box center [1378, 141] width 65 height 15
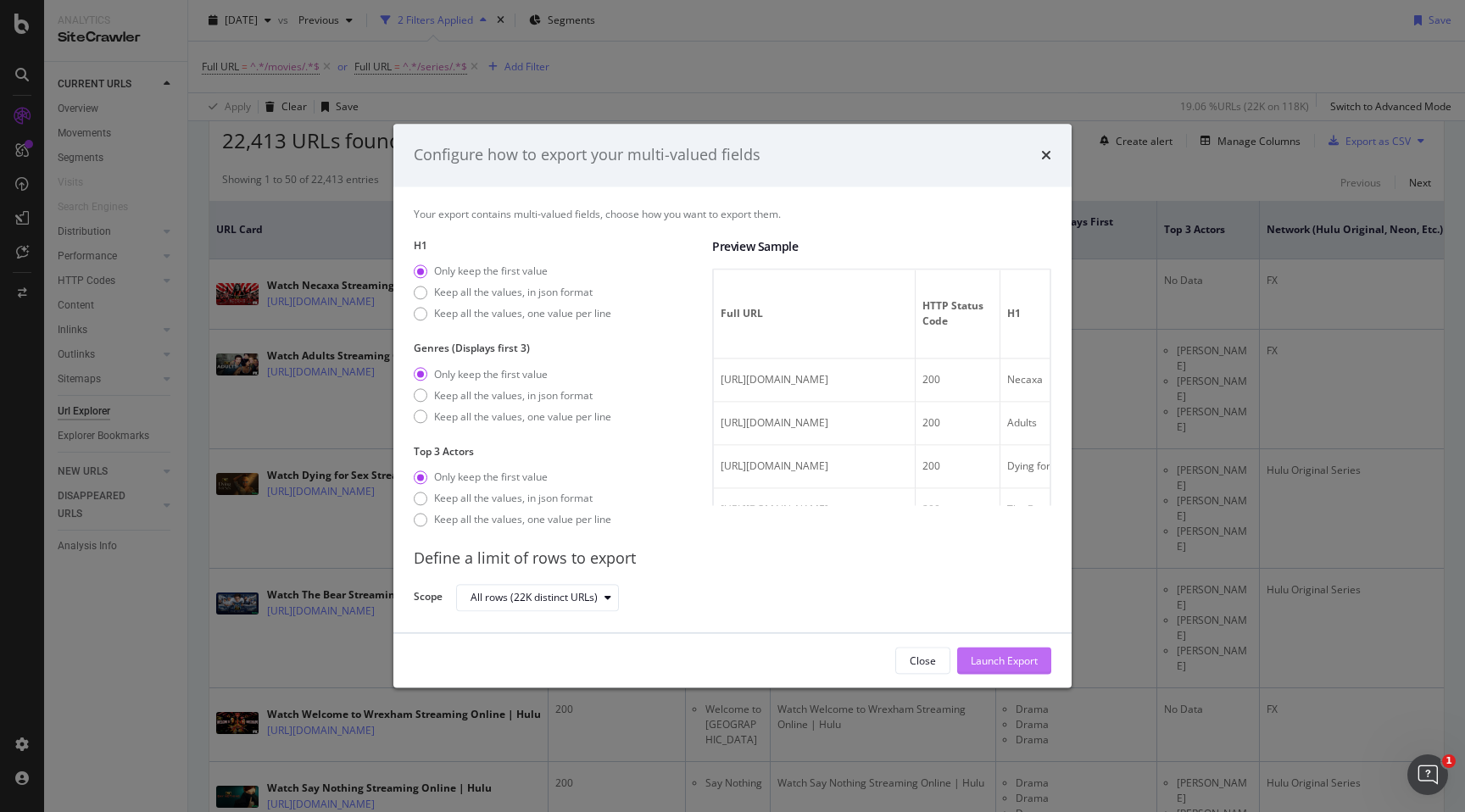
click at [1014, 662] on div "Launch Export" at bounding box center [1005, 660] width 67 height 15
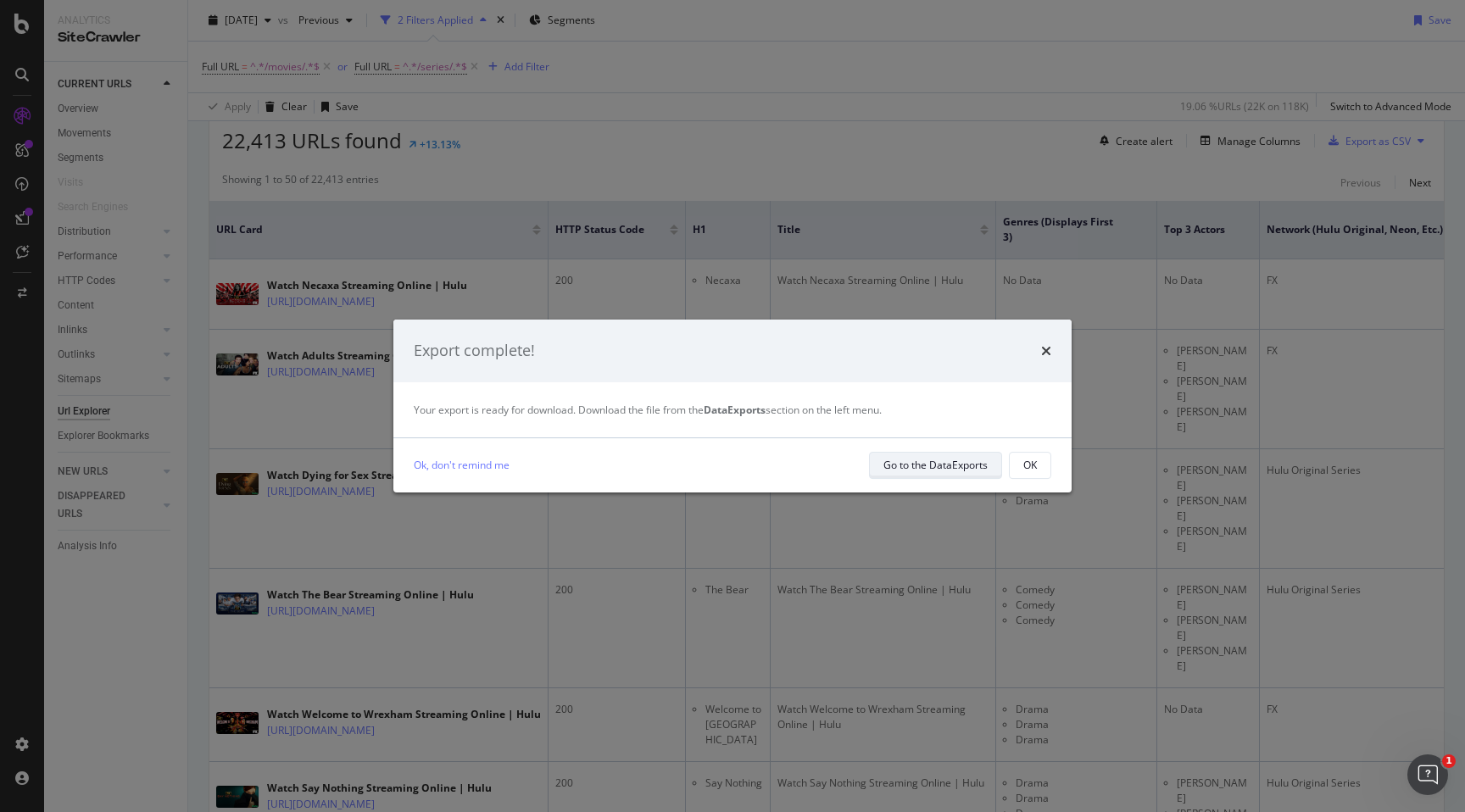
click at [977, 469] on div "Go to the DataExports" at bounding box center [936, 465] width 105 height 15
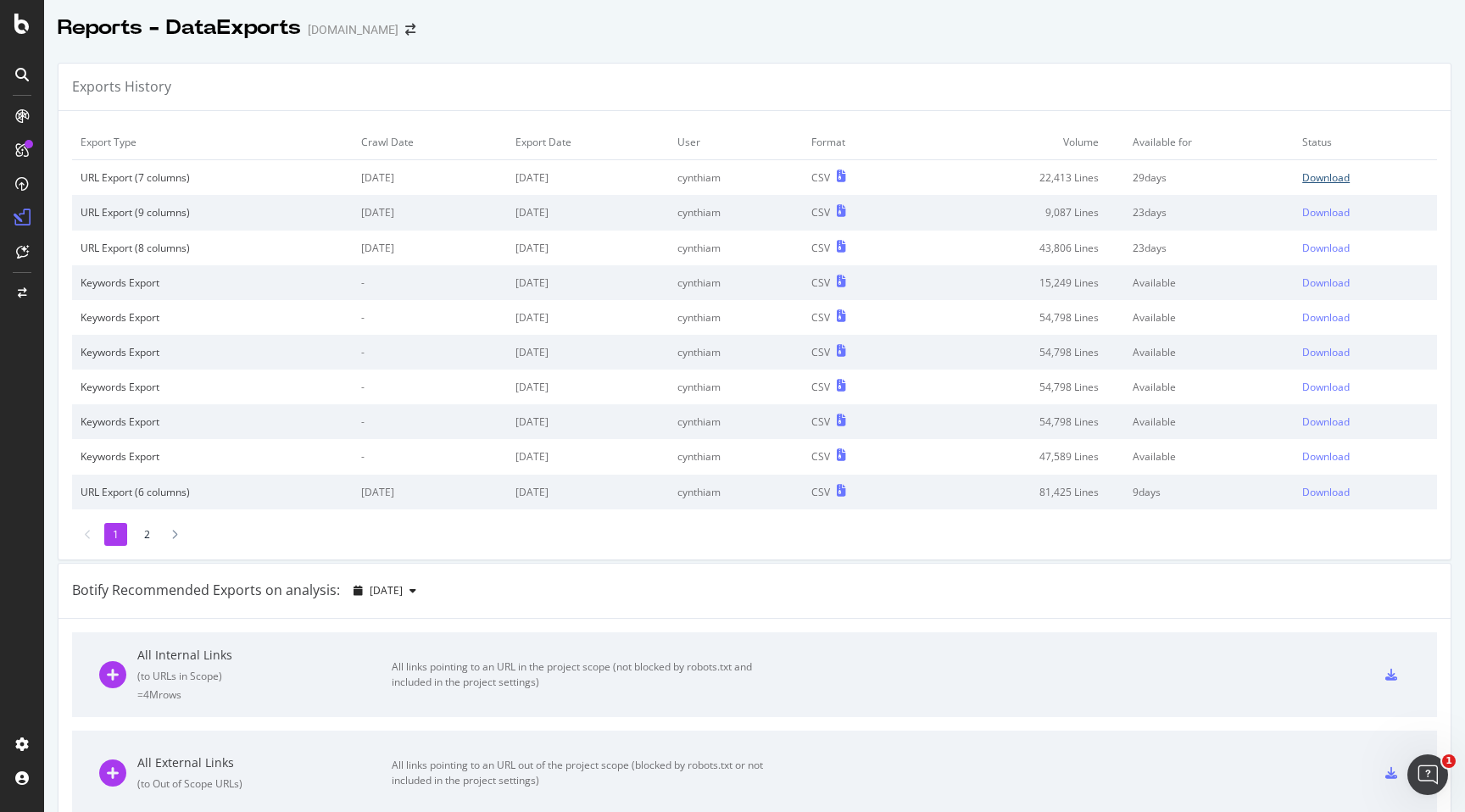
click at [1345, 179] on div "Download" at bounding box center [1326, 178] width 47 height 15
